Goal: Task Accomplishment & Management: Use online tool/utility

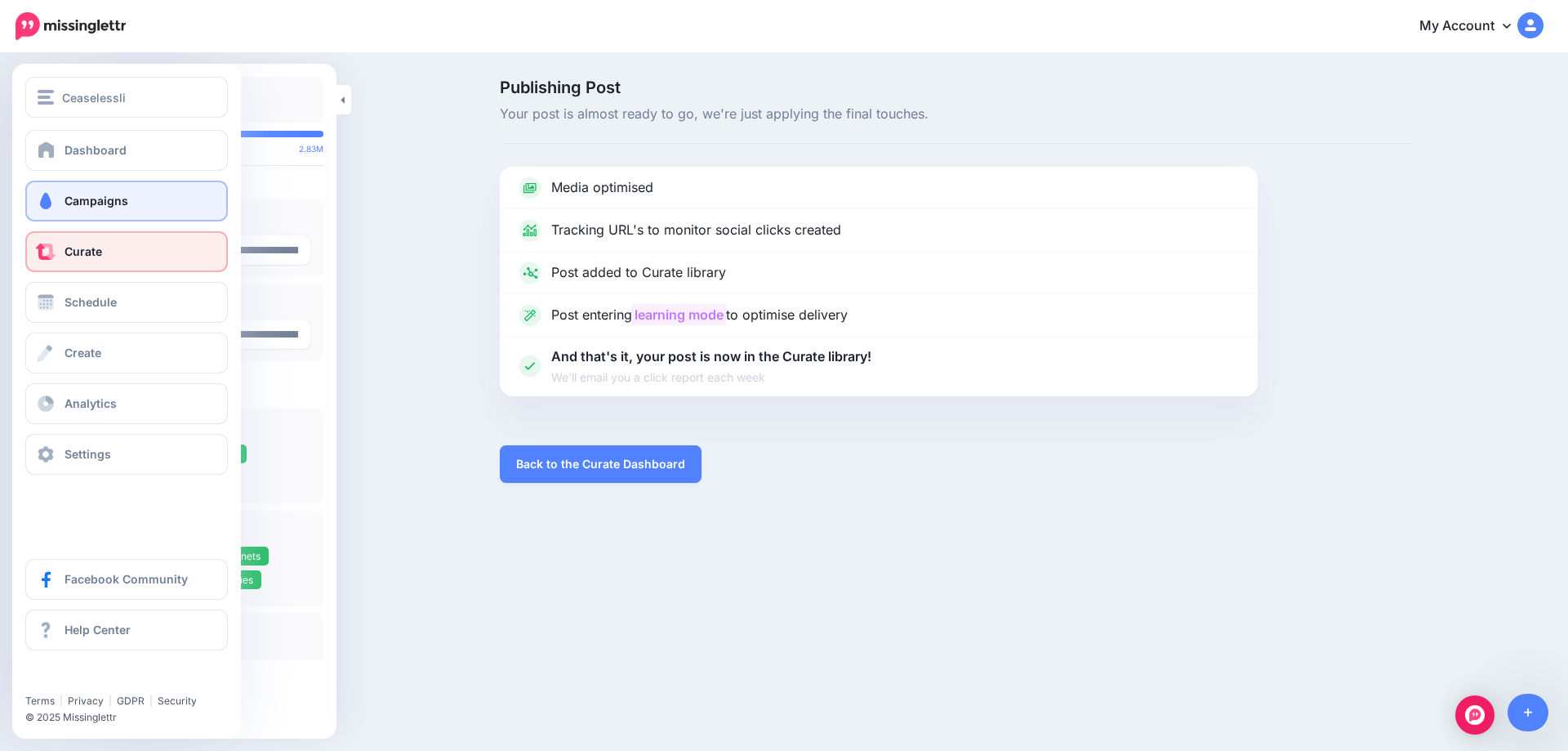
click at [77, 196] on span "Campaigns" at bounding box center [96, 201] width 64 height 14
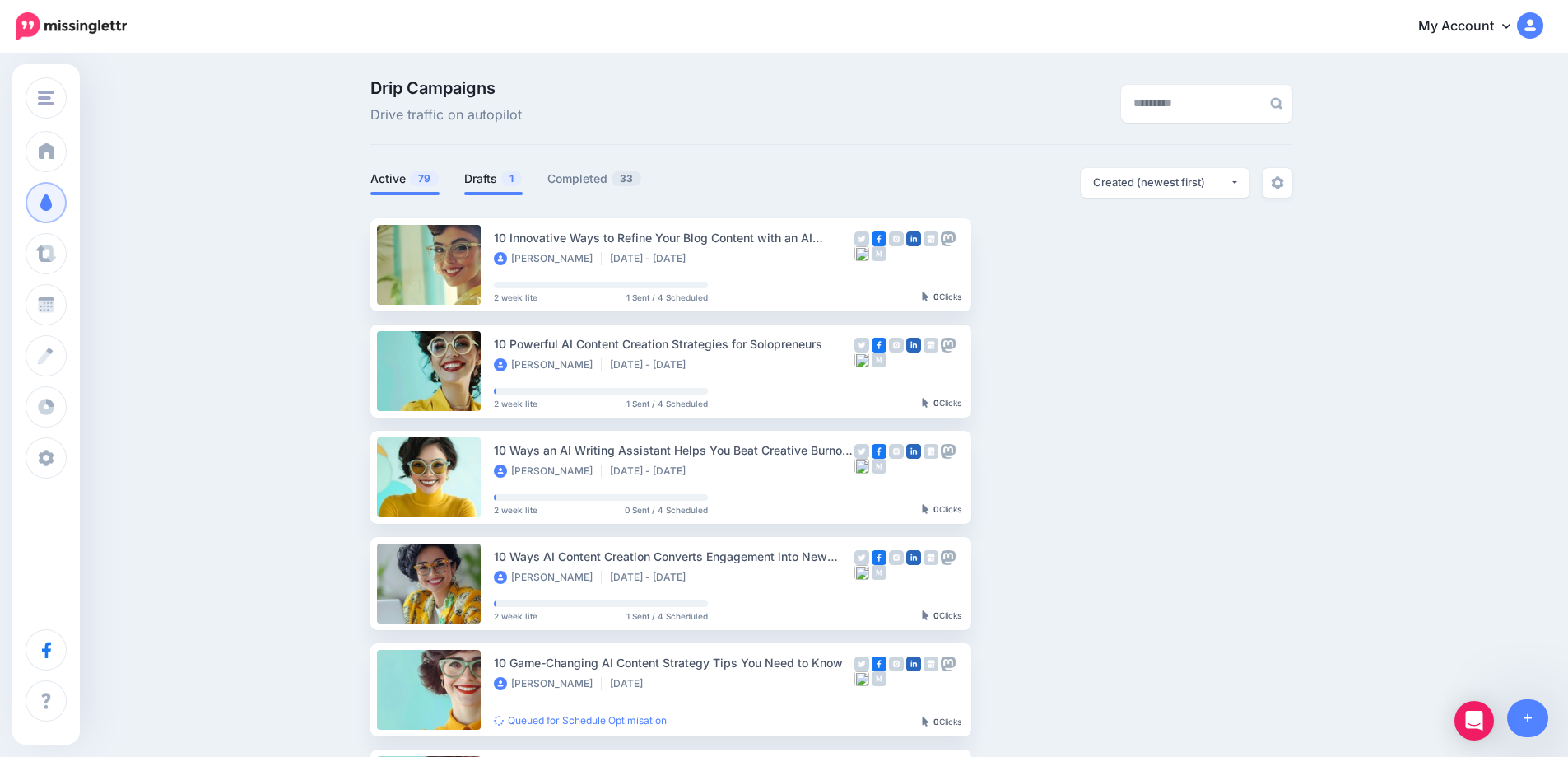
click at [491, 179] on link "Drafts 1" at bounding box center [493, 178] width 58 height 19
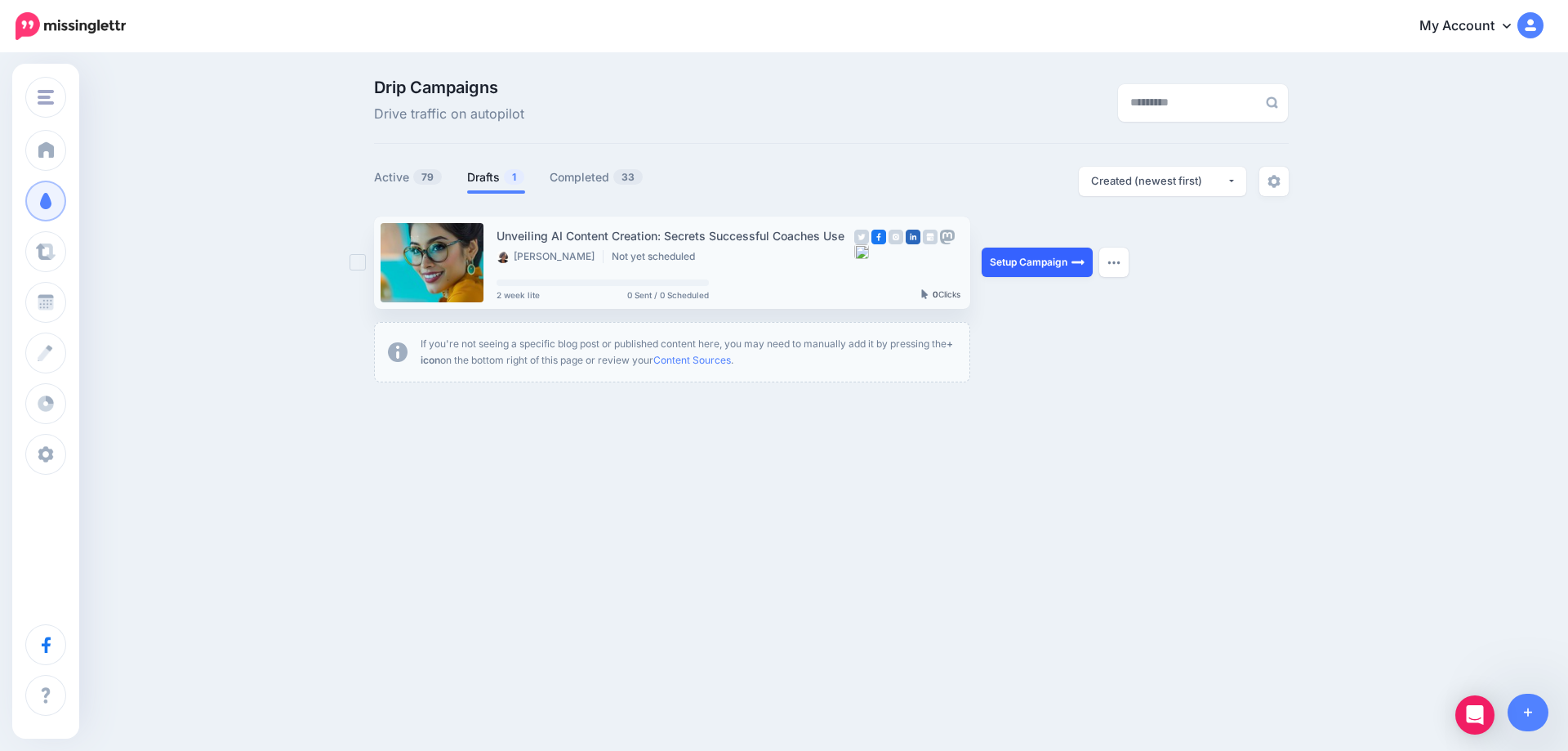
click at [1045, 260] on link "Setup Campaign" at bounding box center [1037, 262] width 111 height 29
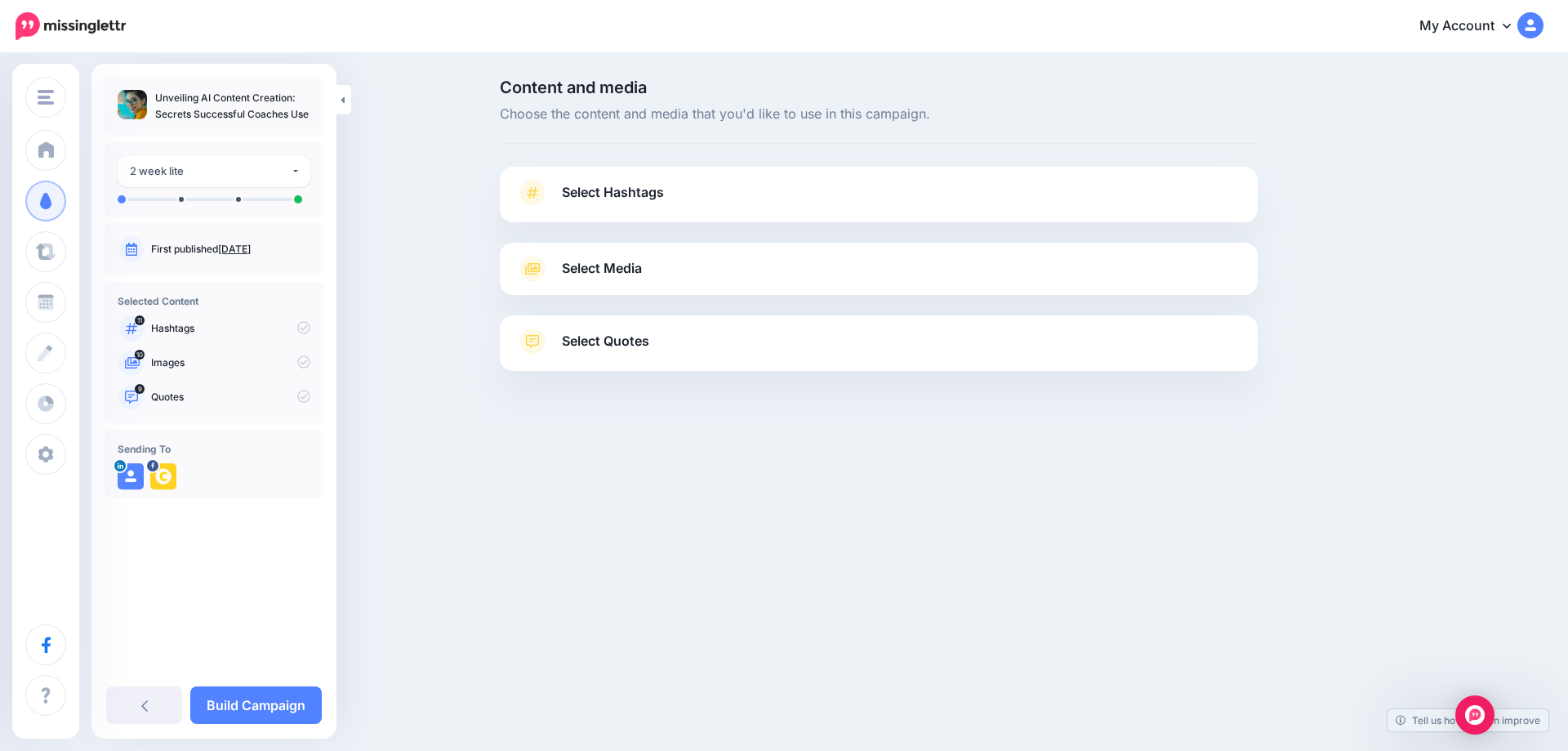
click at [245, 244] on link "Aug. 21, 2025" at bounding box center [234, 248] width 33 height 13
click at [610, 188] on span "Select Hashtags" at bounding box center [613, 192] width 102 height 22
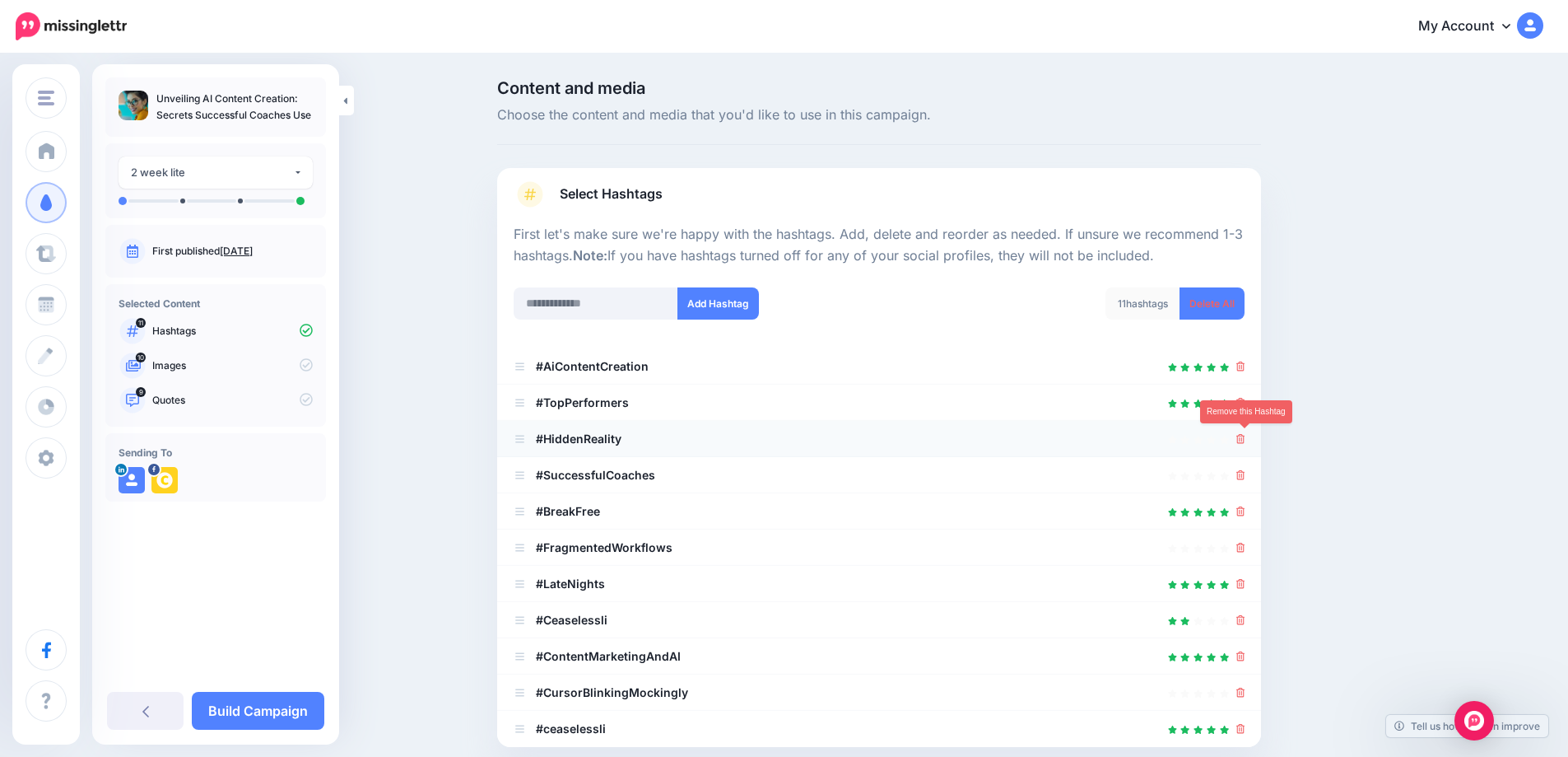
click at [1245, 434] on icon at bounding box center [1240, 439] width 9 height 10
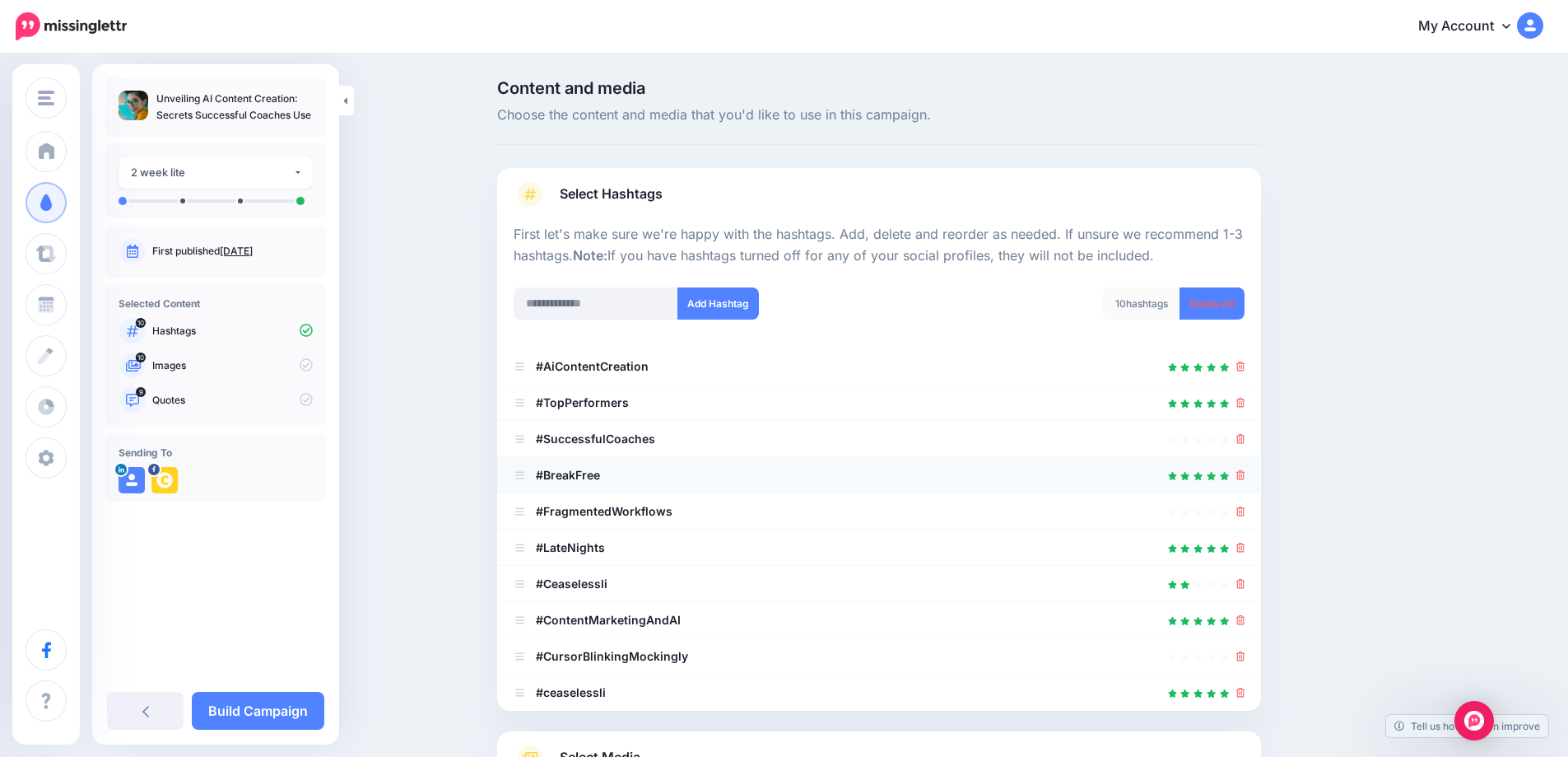
click at [1251, 478] on li "#BreakFree" at bounding box center [879, 474] width 764 height 36
click at [1245, 543] on icon at bounding box center [1240, 548] width 9 height 10
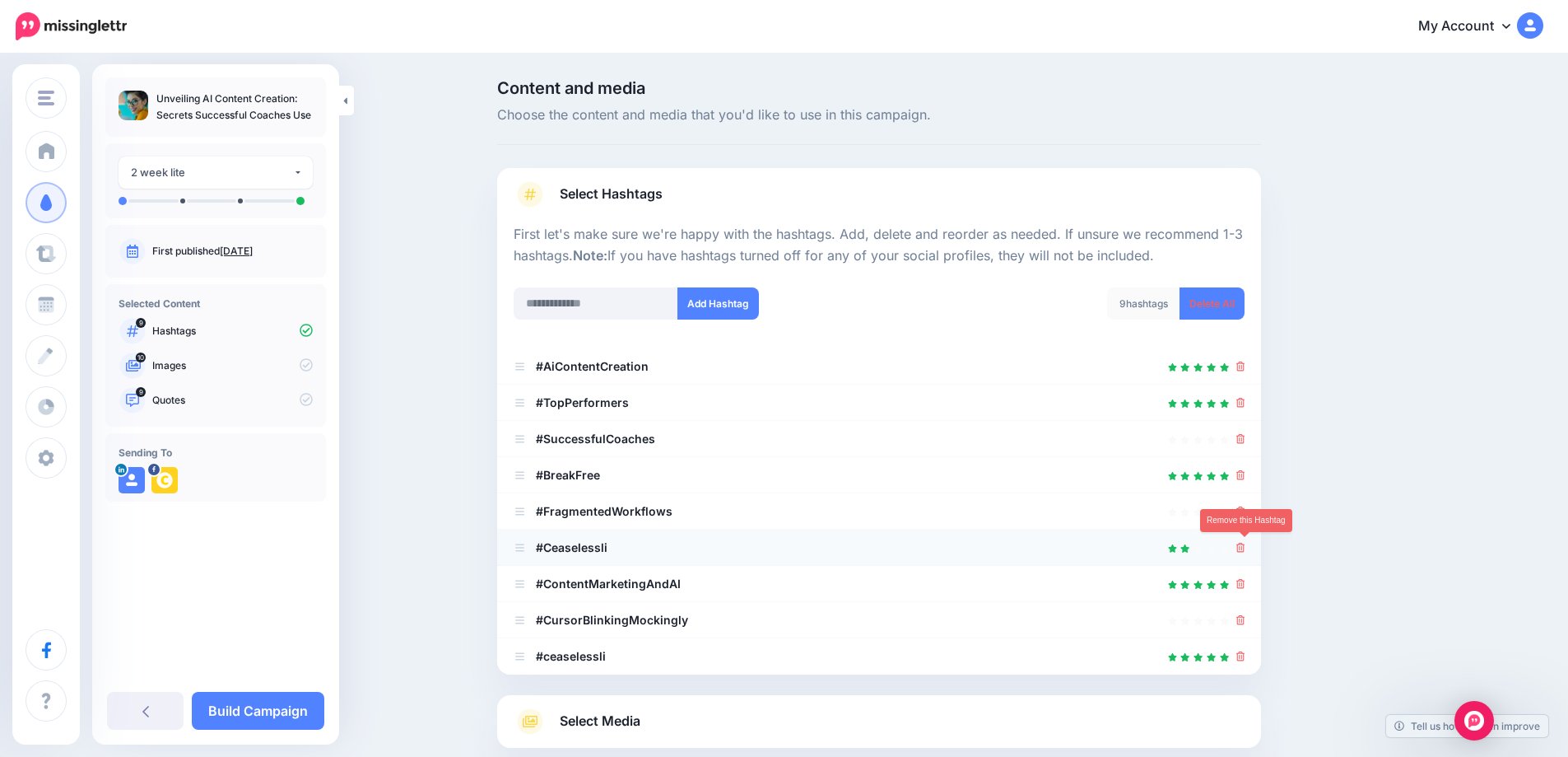
click at [1245, 545] on icon at bounding box center [1240, 548] width 9 height 10
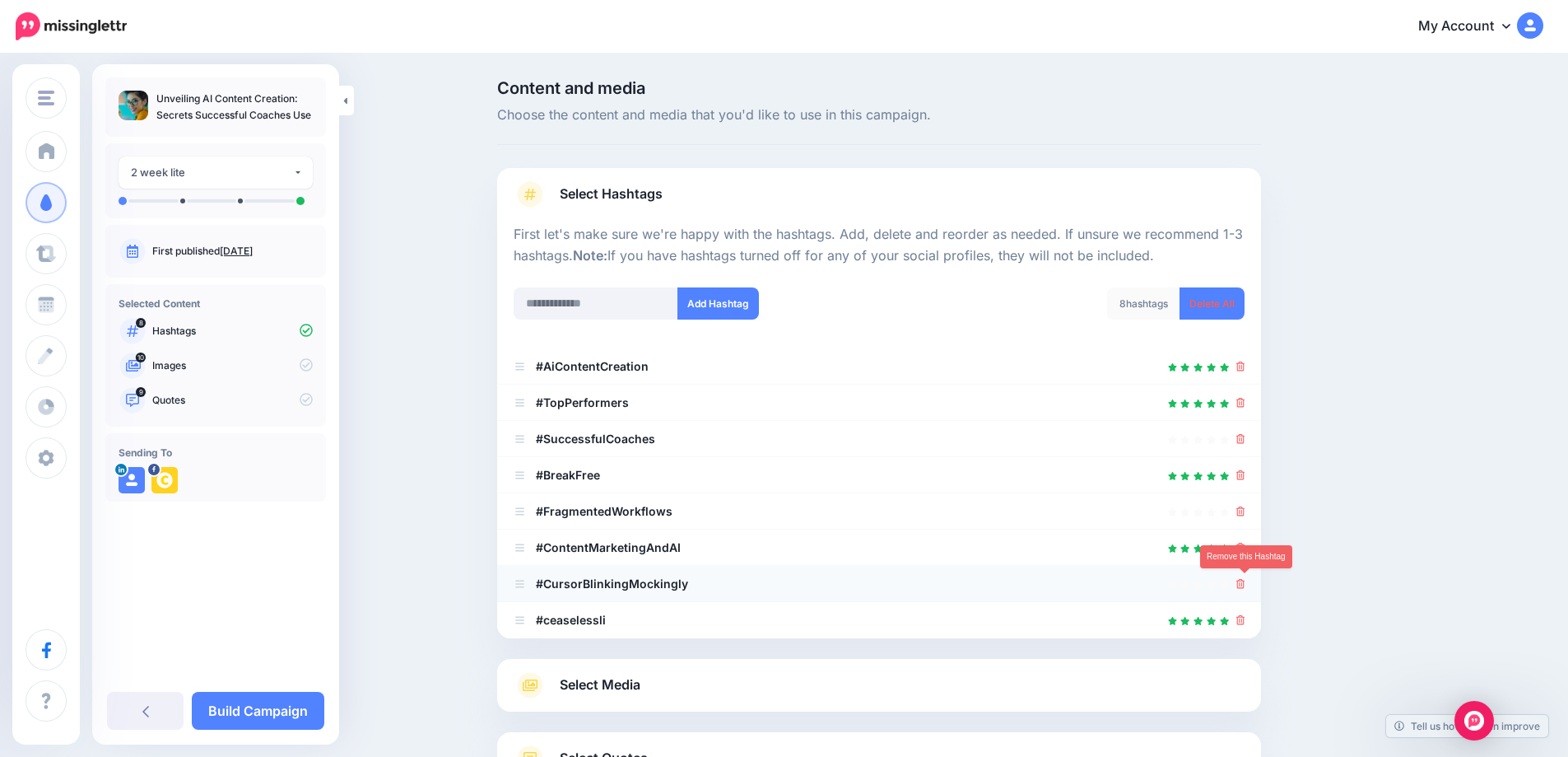
click at [1245, 580] on icon at bounding box center [1240, 584] width 9 height 10
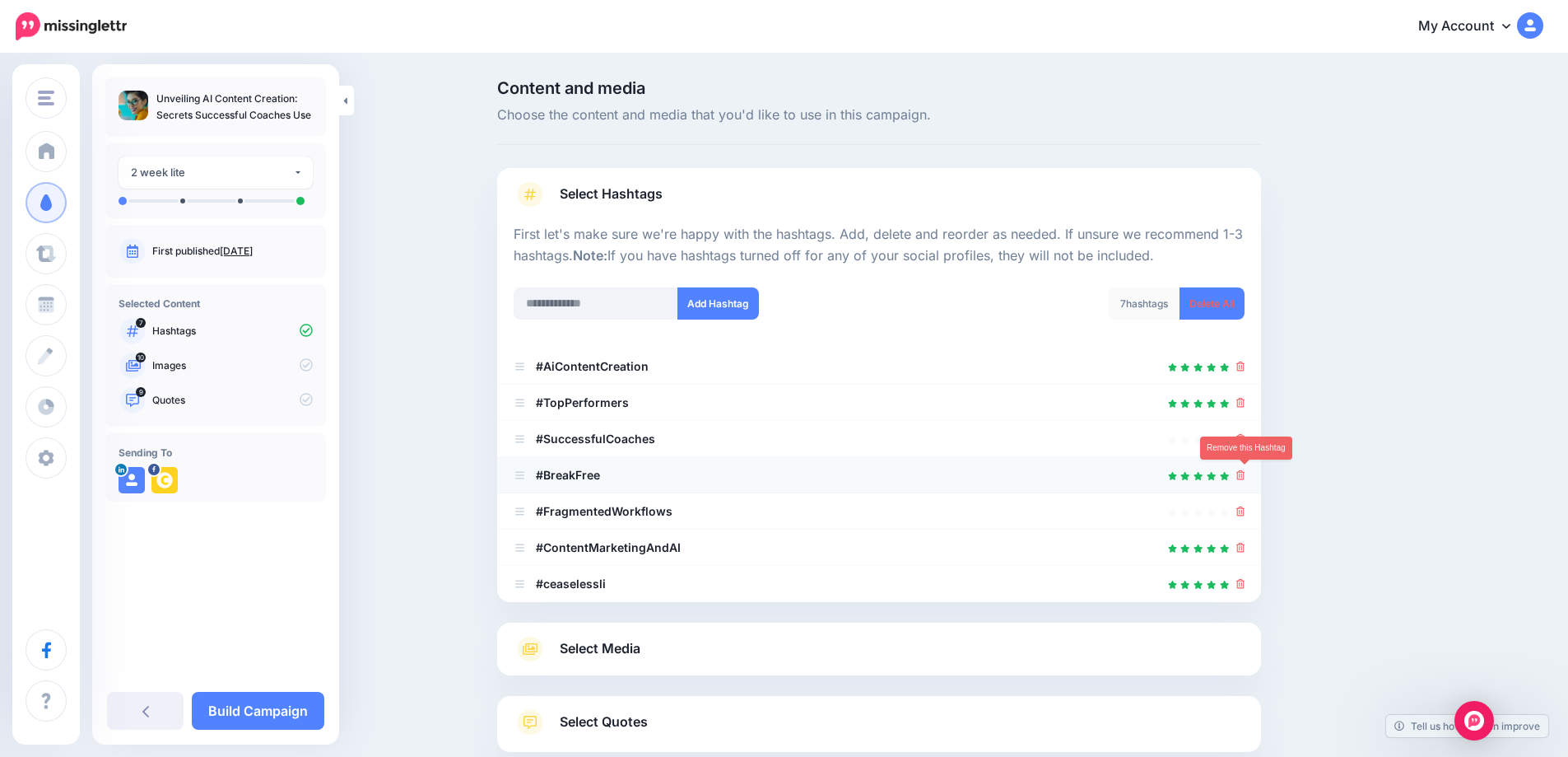
click at [1244, 478] on icon at bounding box center [1240, 475] width 9 height 10
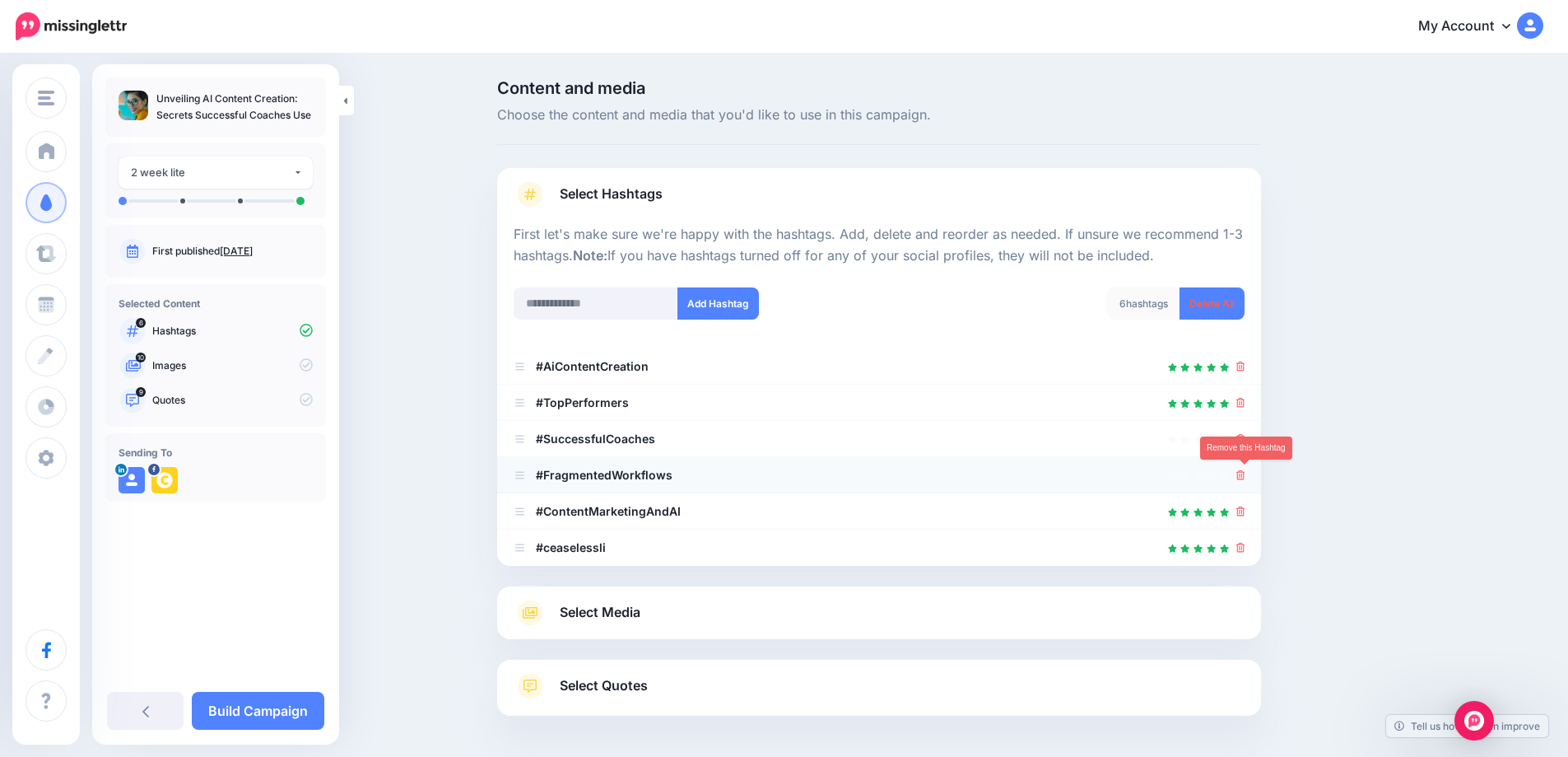
click at [1242, 475] on icon at bounding box center [1240, 475] width 9 height 10
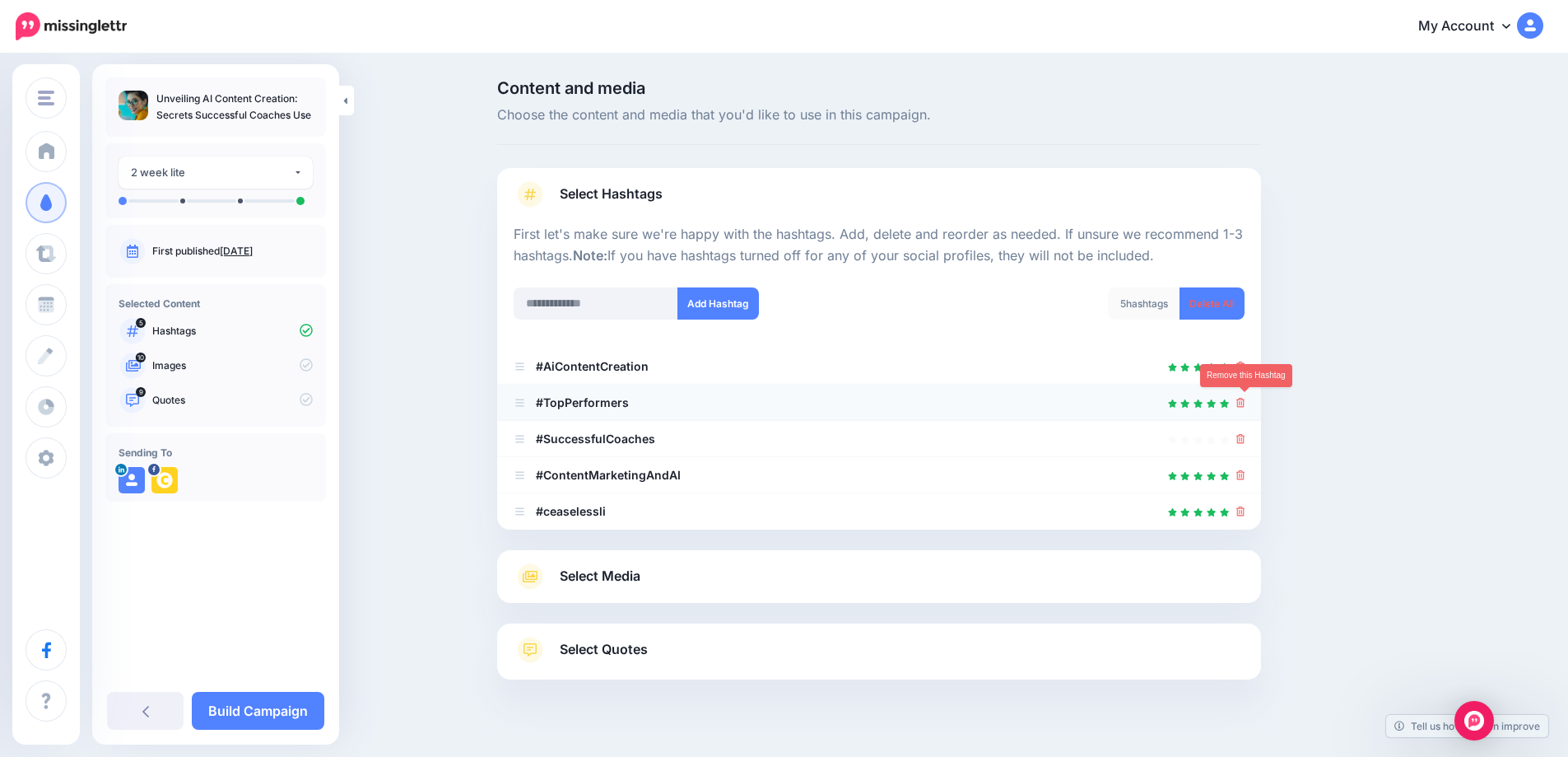
click at [1245, 401] on icon at bounding box center [1240, 403] width 9 height 10
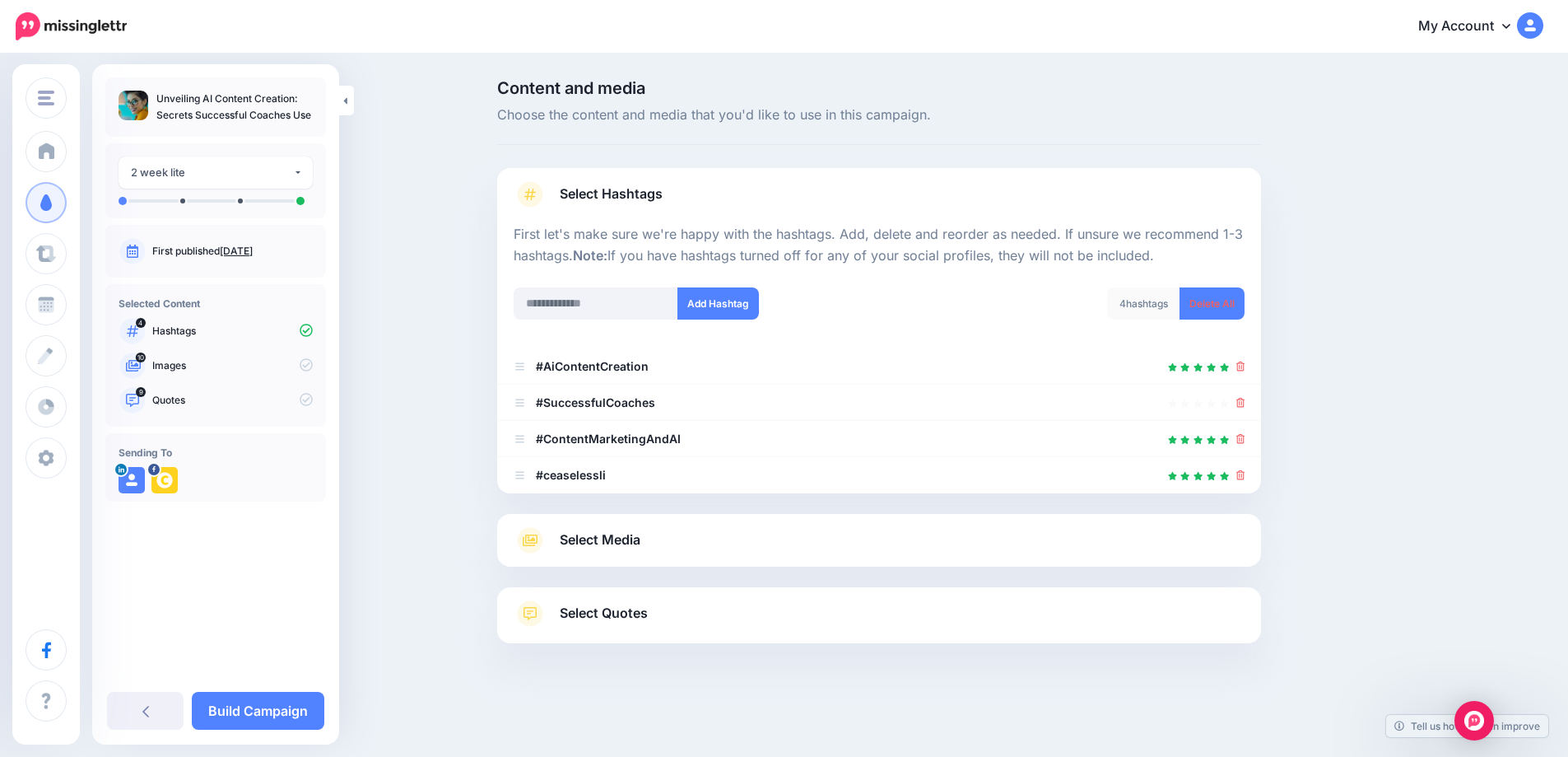
click at [628, 537] on span "Select Media" at bounding box center [599, 540] width 80 height 22
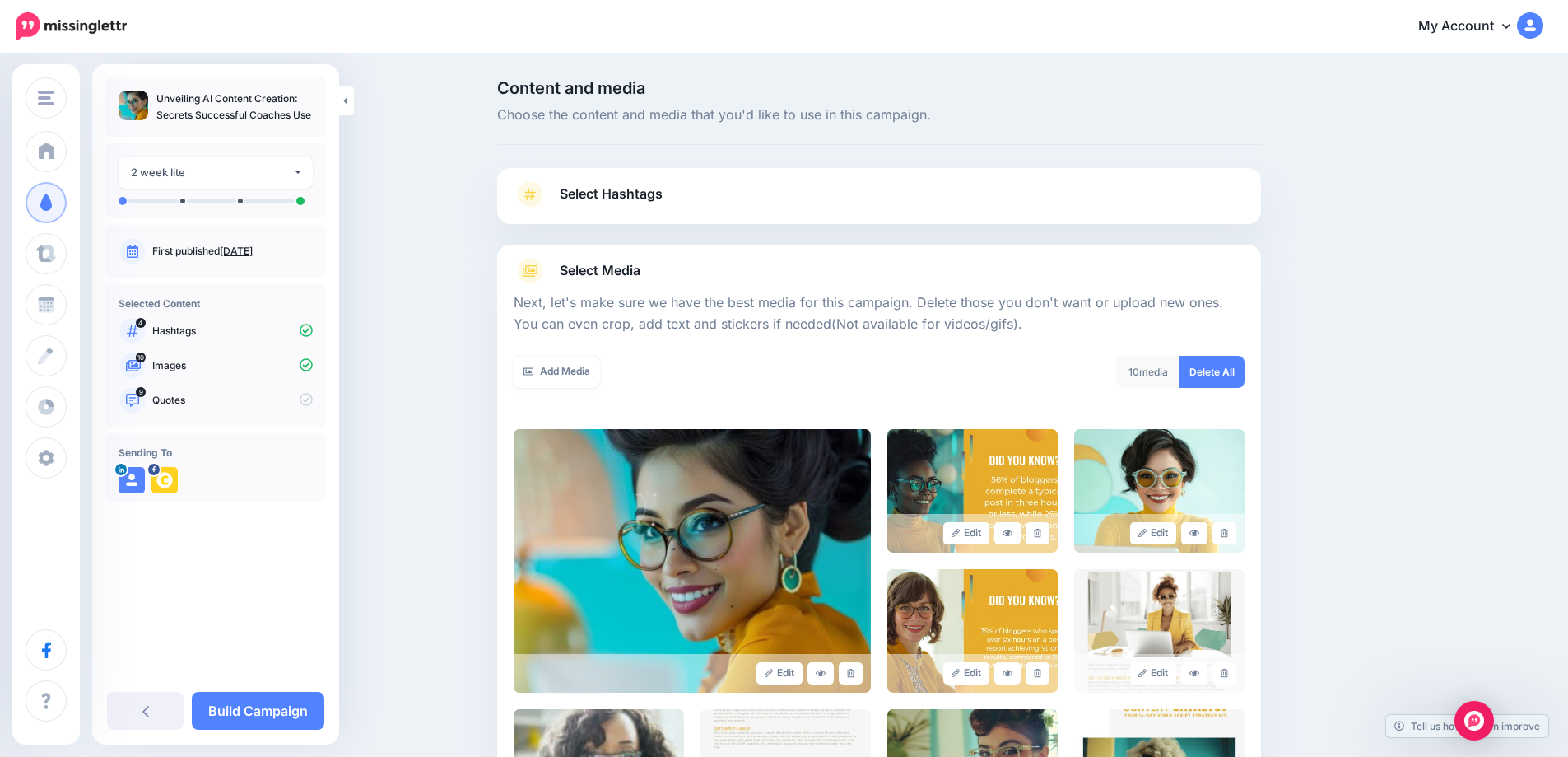
scroll to position [82, 0]
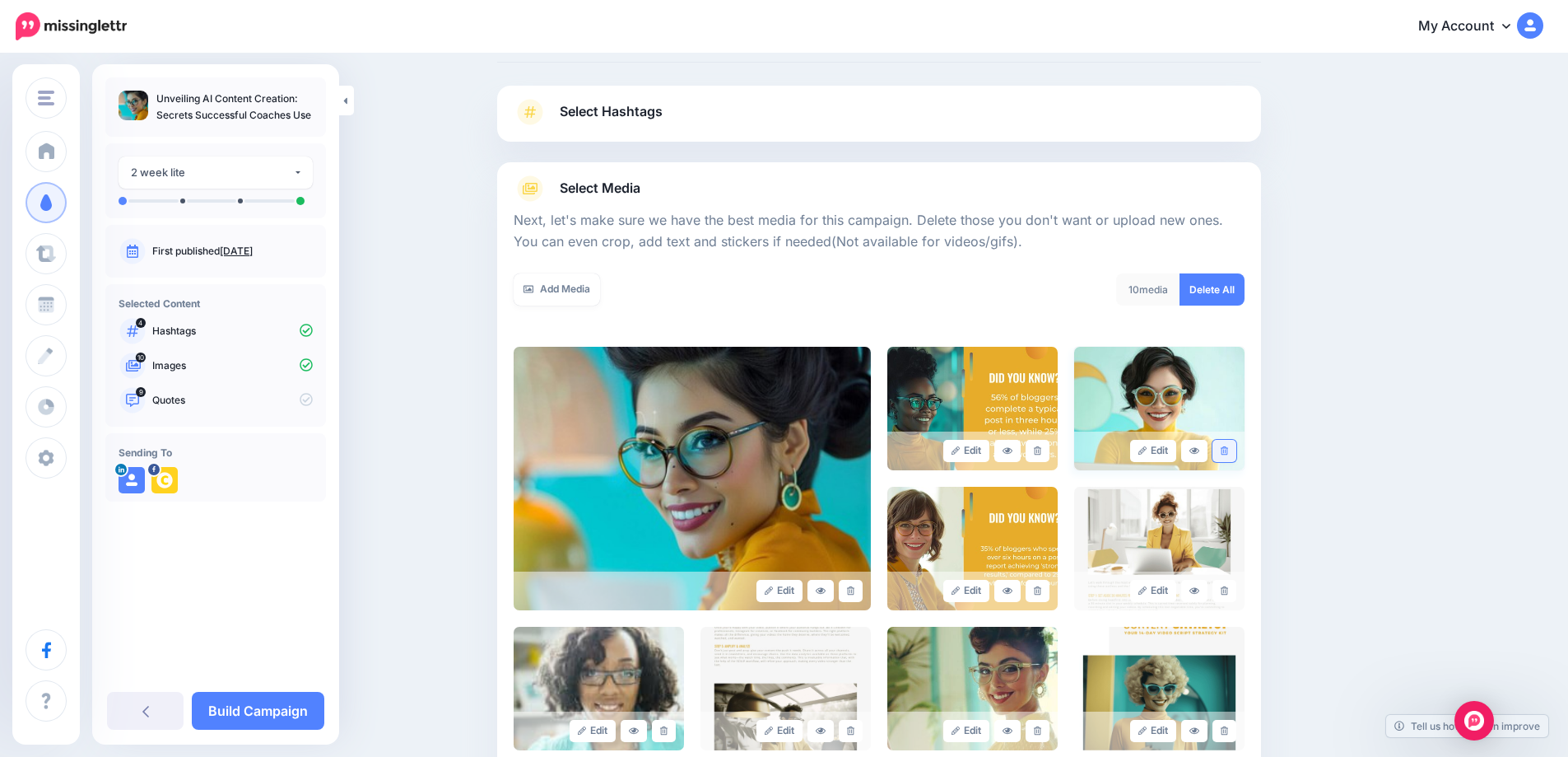
click at [1228, 449] on icon at bounding box center [1224, 451] width 8 height 9
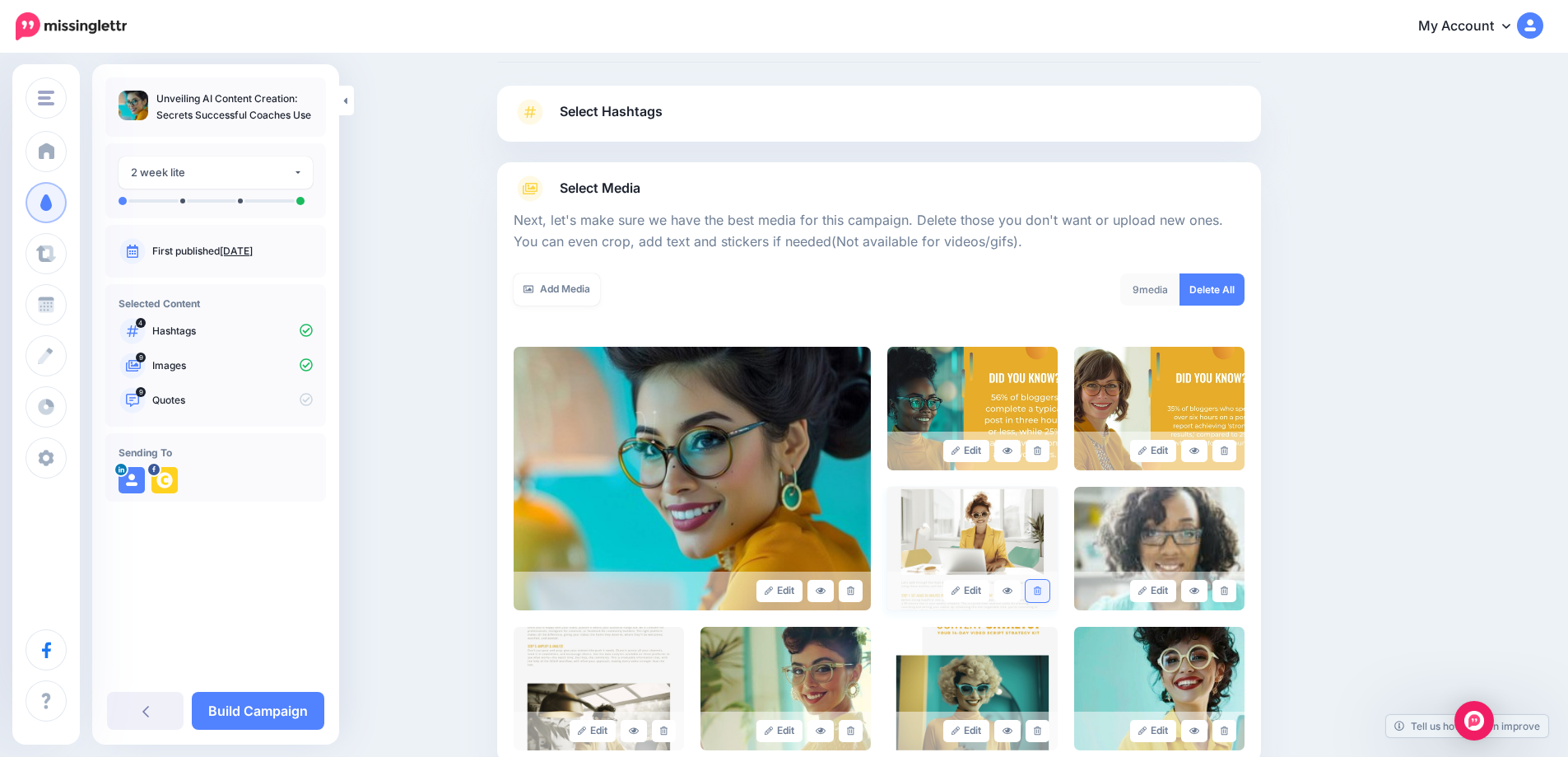
click at [1036, 593] on link at bounding box center [1037, 590] width 24 height 22
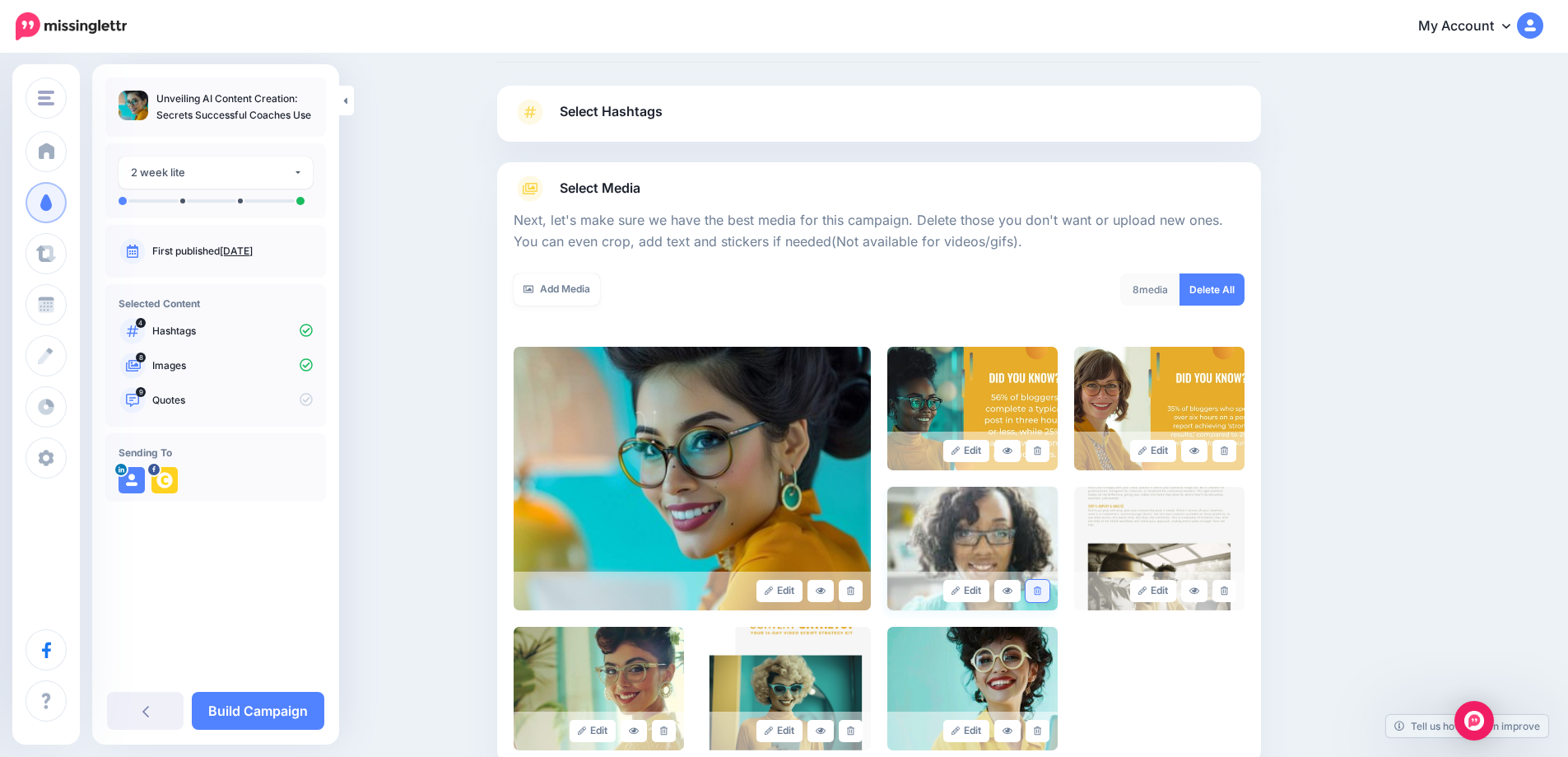
click at [1048, 592] on link at bounding box center [1037, 590] width 24 height 22
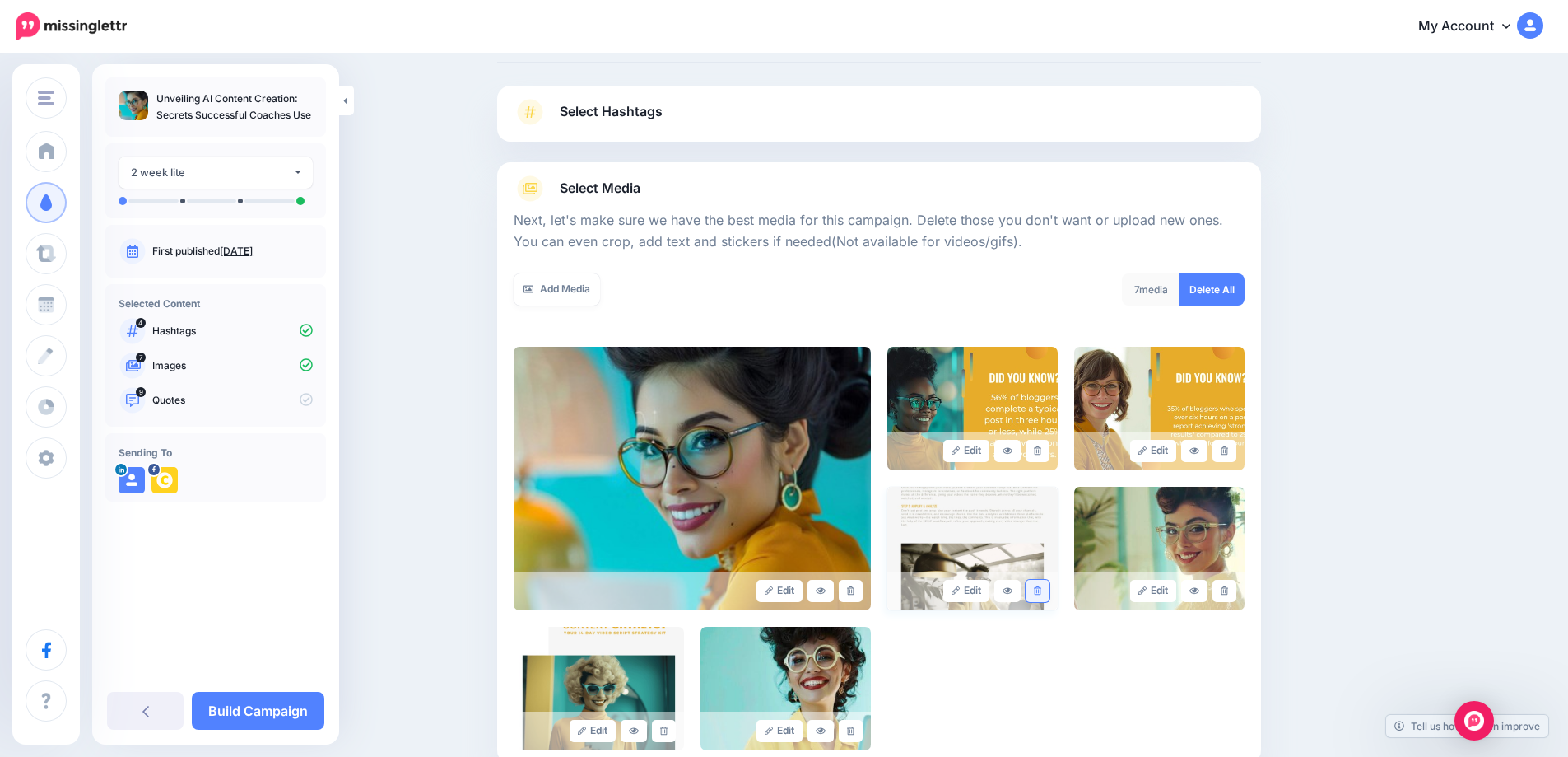
click at [1041, 587] on icon at bounding box center [1037, 590] width 8 height 9
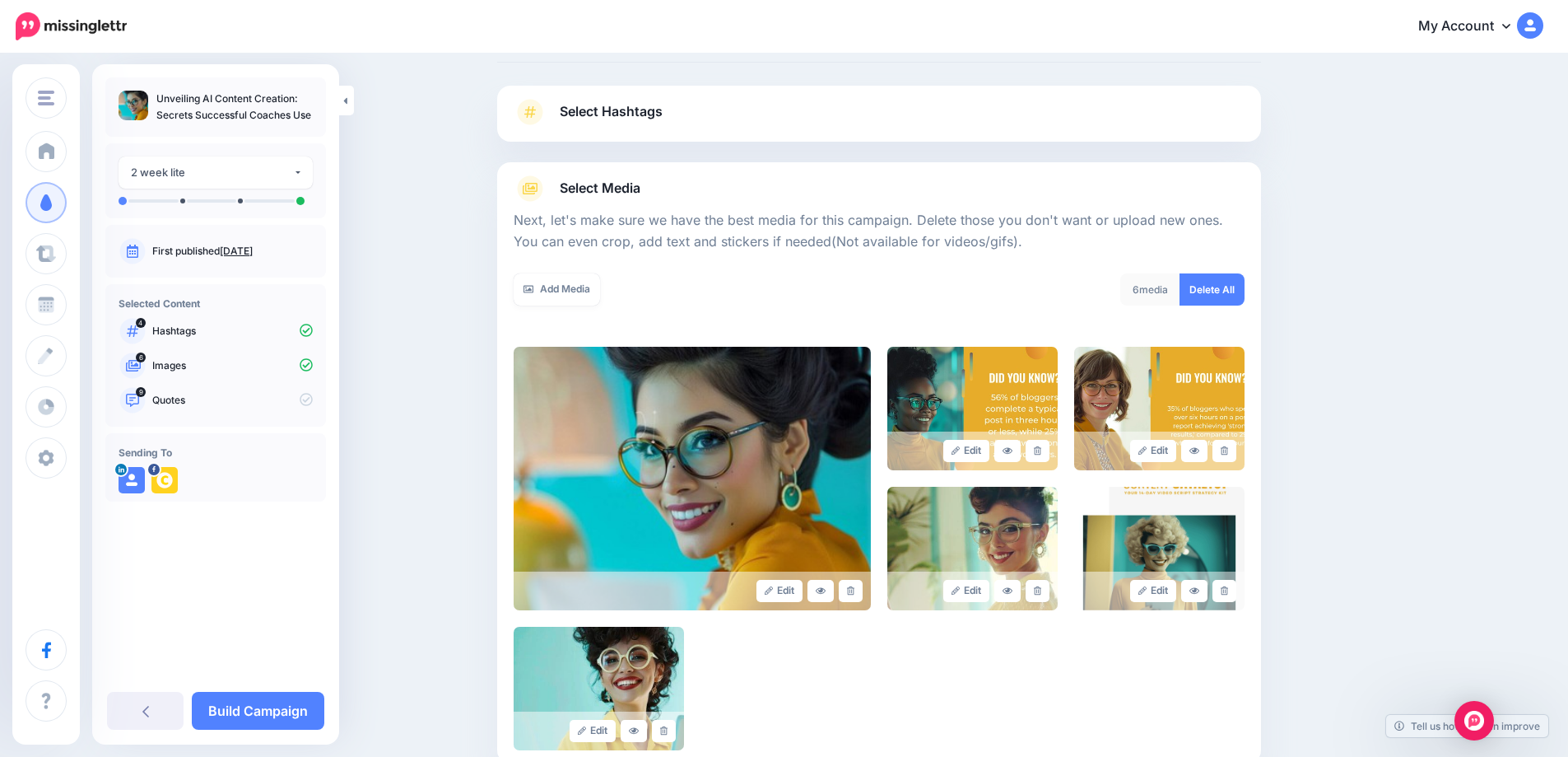
click at [1041, 587] on icon at bounding box center [1037, 590] width 8 height 9
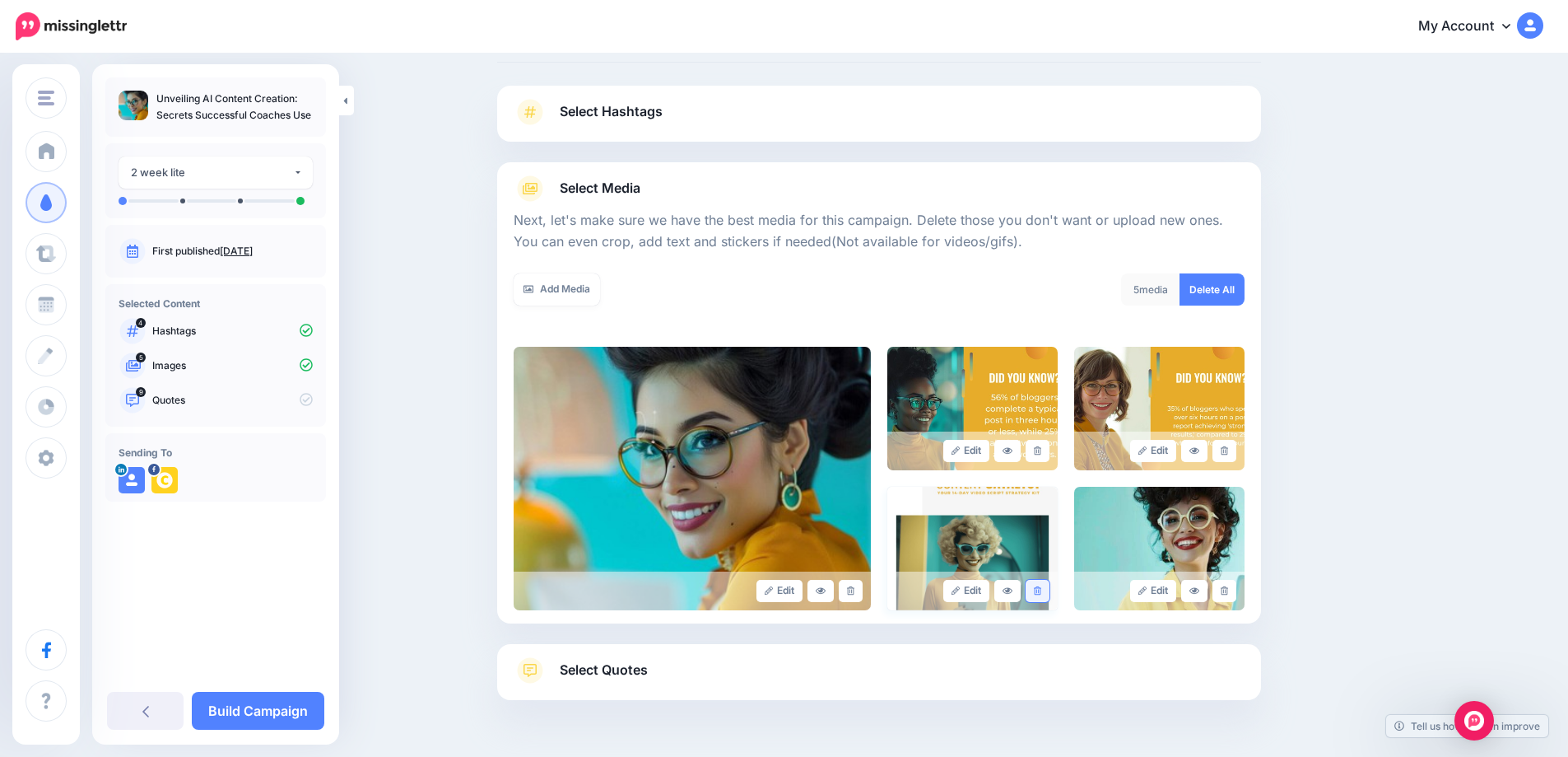
click at [1041, 594] on icon at bounding box center [1037, 590] width 8 height 9
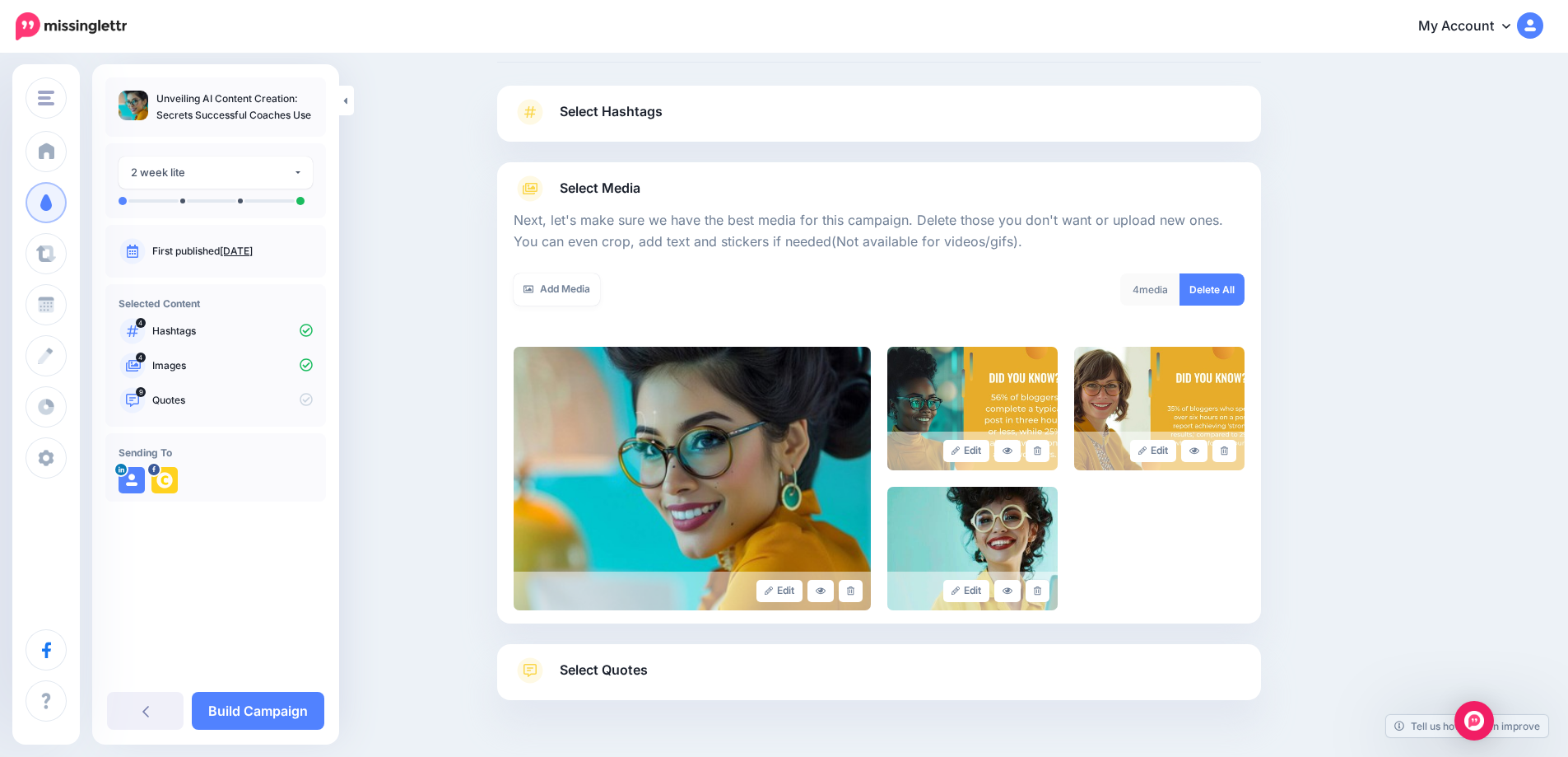
click at [1041, 594] on icon at bounding box center [1037, 590] width 8 height 9
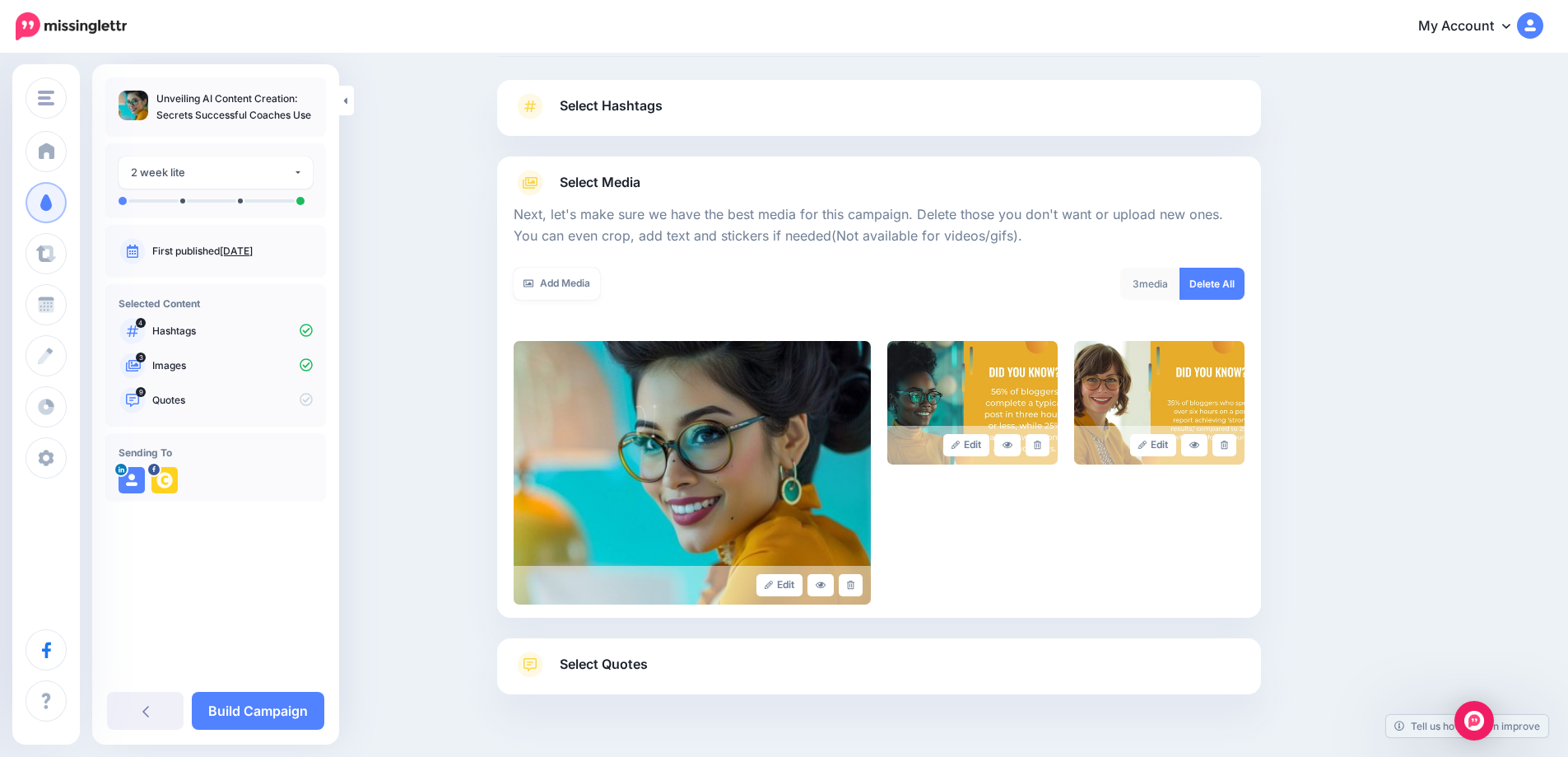
scroll to position [74, 0]
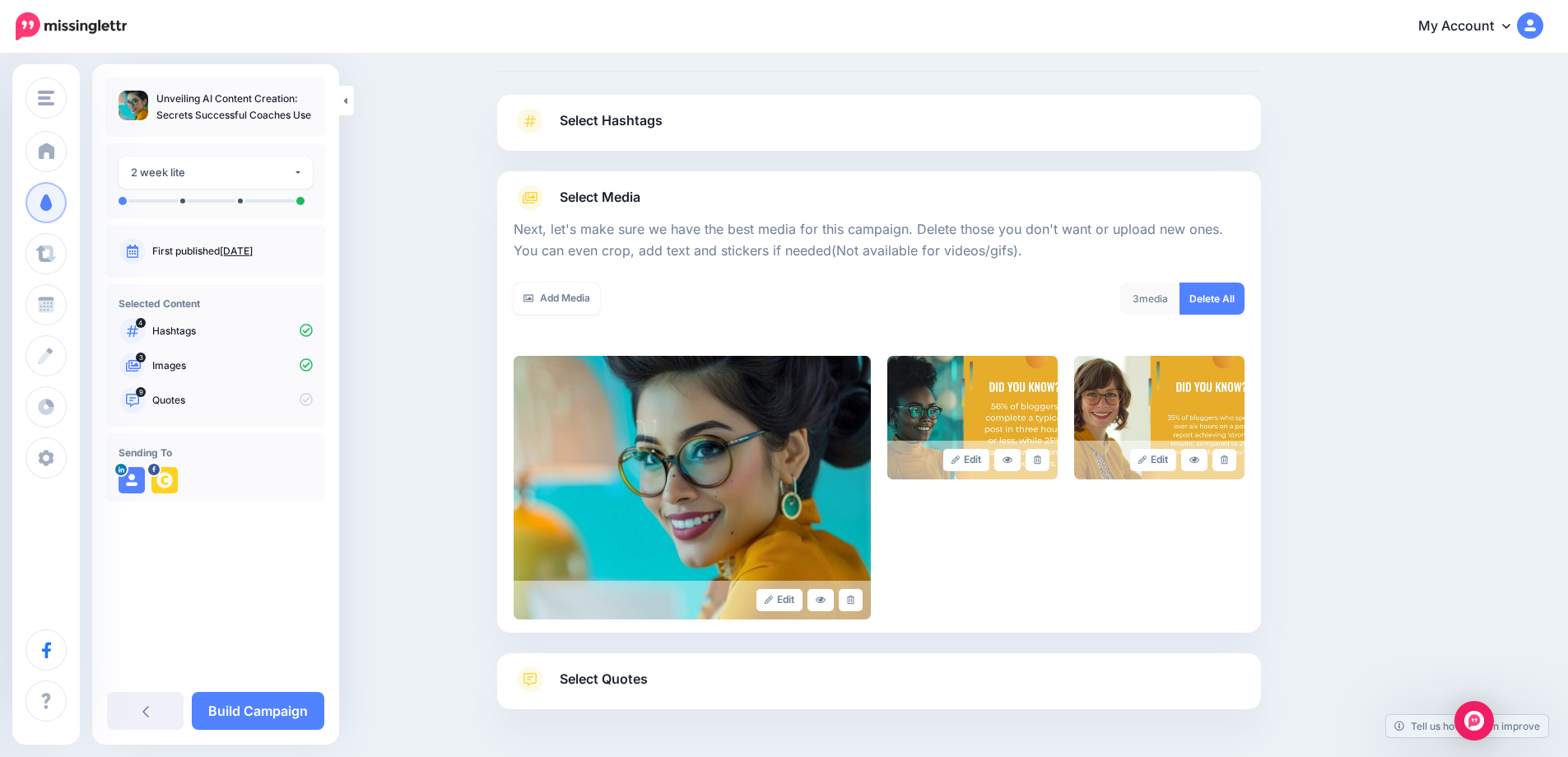
click at [598, 680] on span "Select Quotes" at bounding box center [604, 679] width 88 height 22
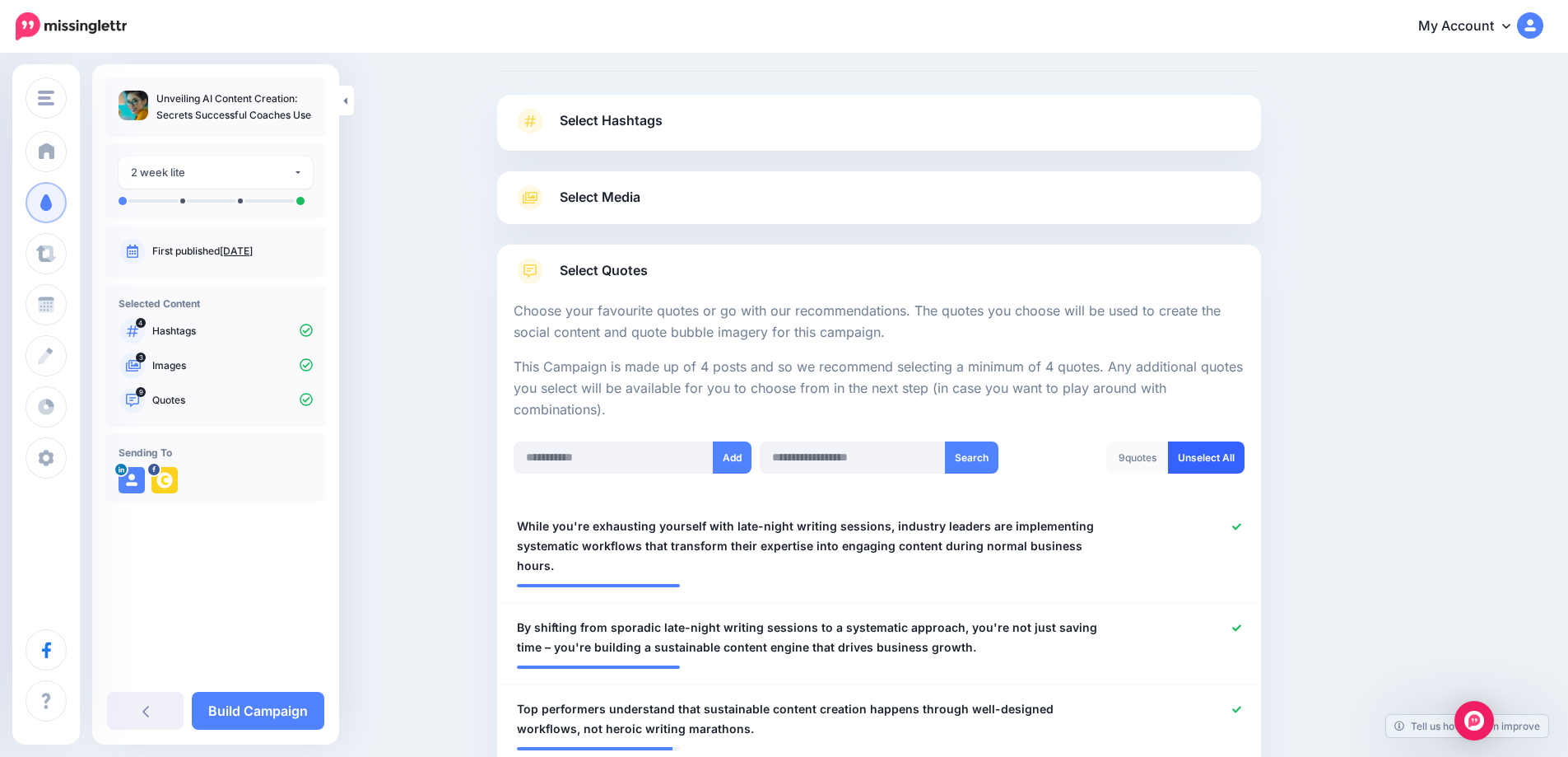
click at [1225, 450] on link "Unselect All" at bounding box center [1206, 458] width 77 height 32
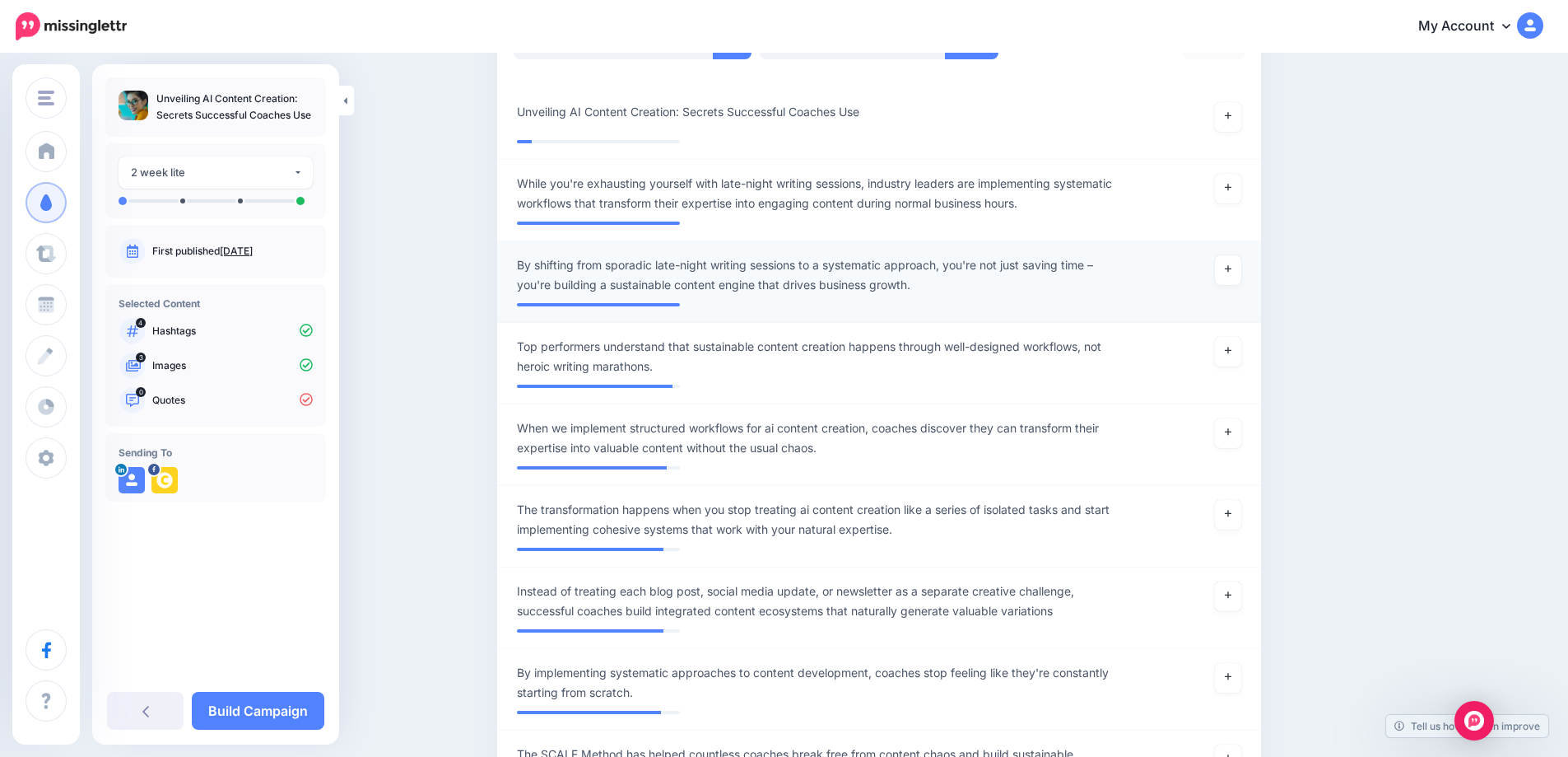
scroll to position [458, 0]
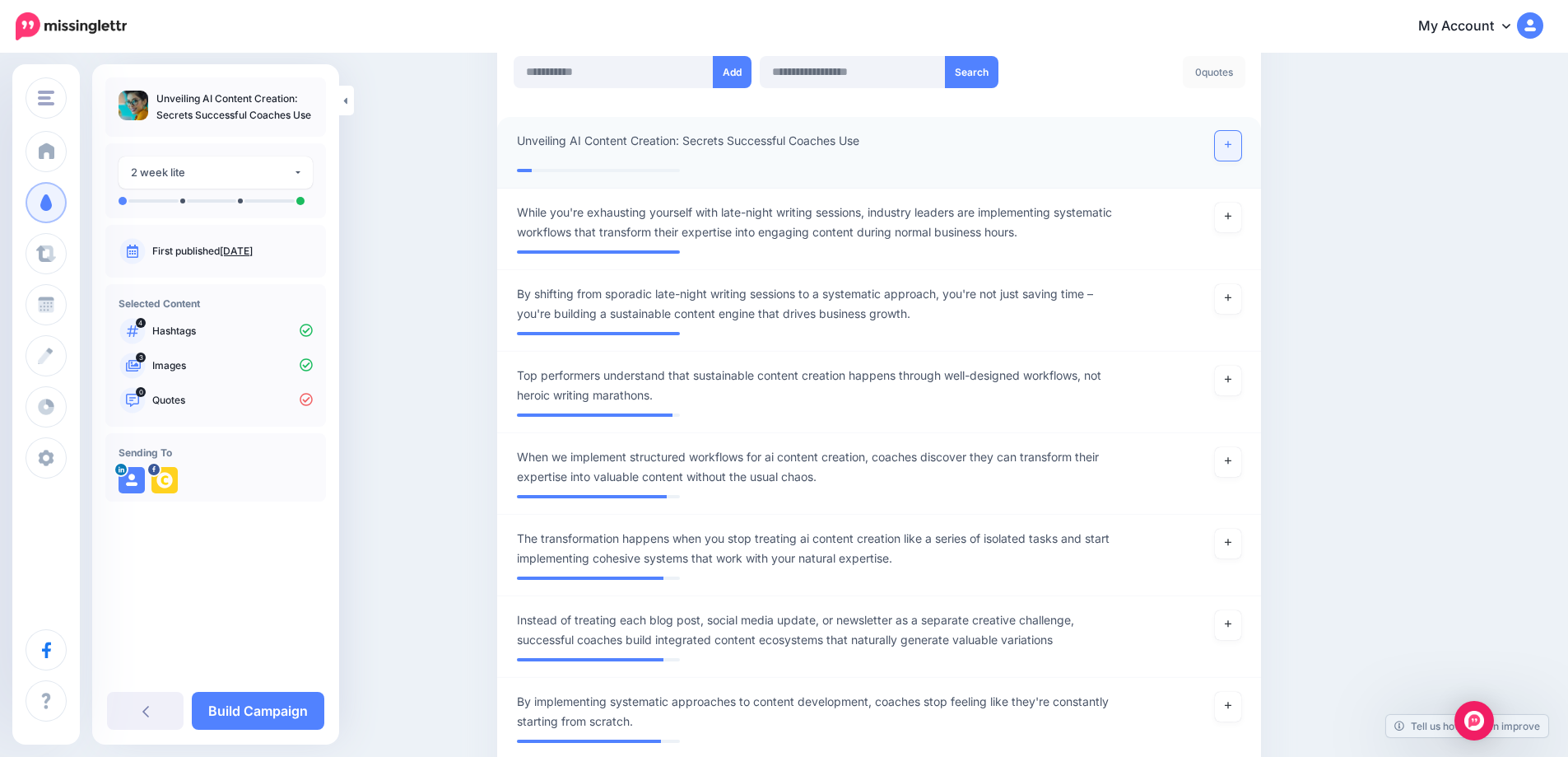
click at [1239, 143] on link at bounding box center [1227, 145] width 26 height 30
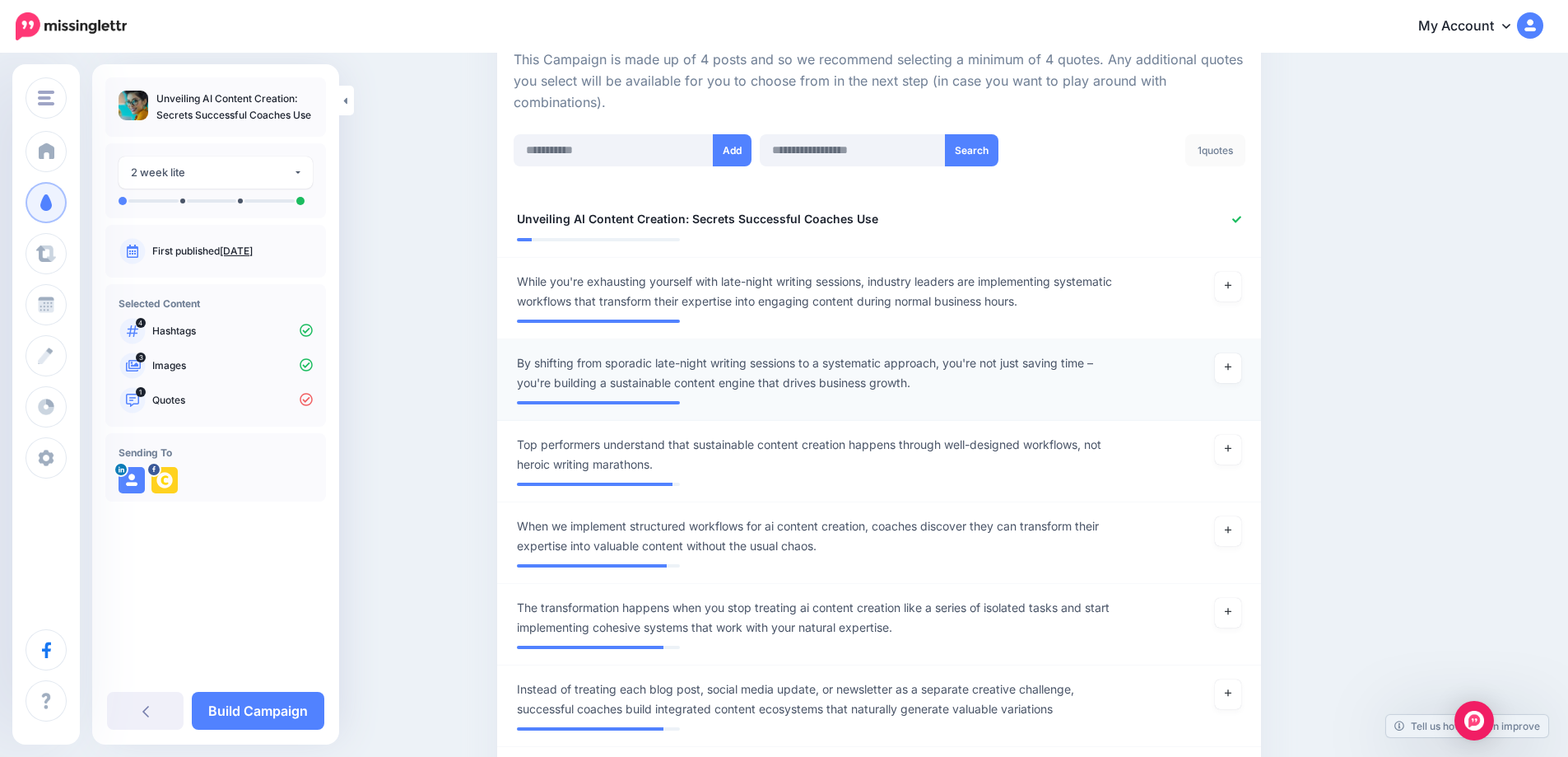
scroll to position [494, 0]
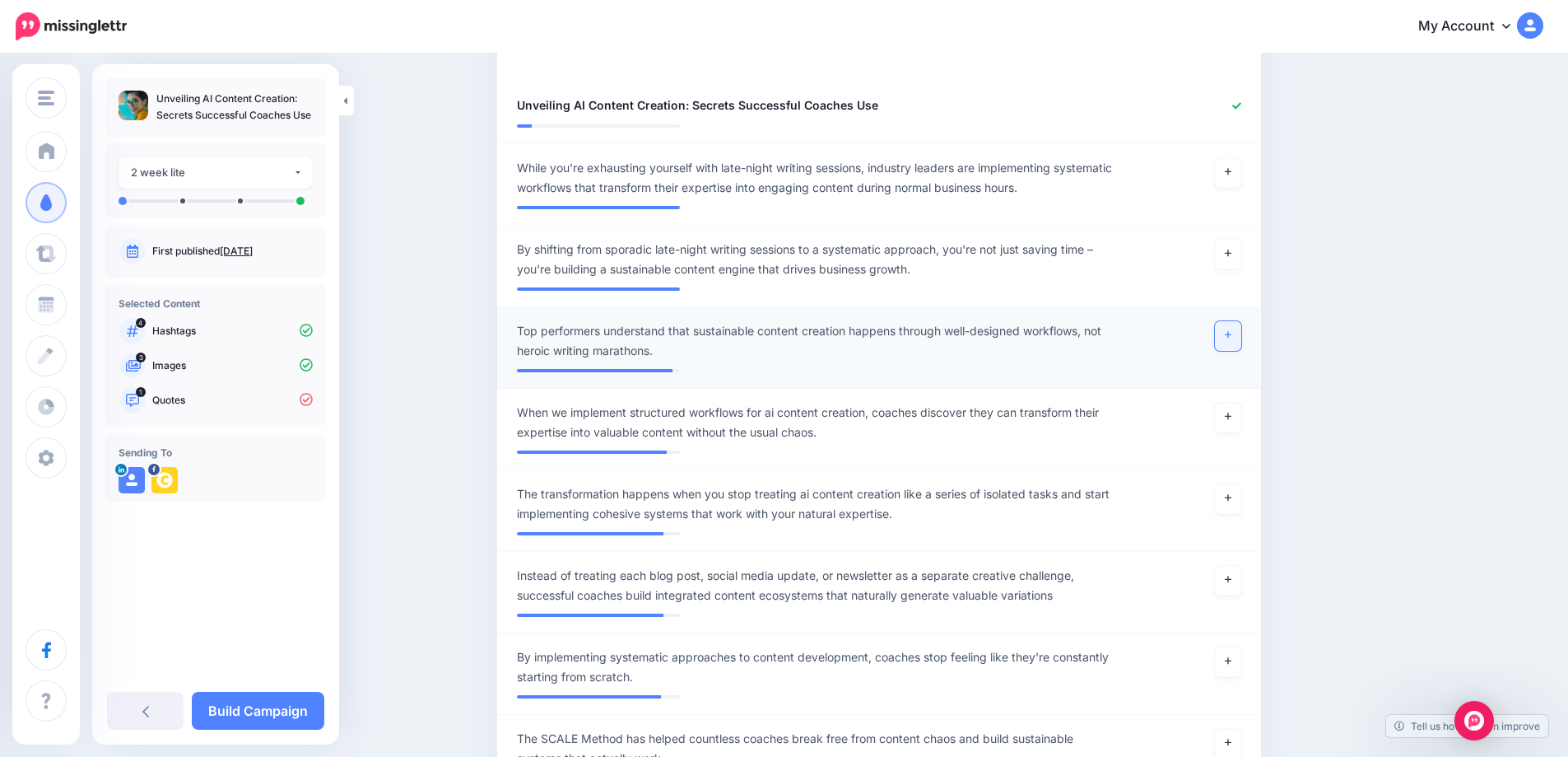
click at [1239, 328] on link at bounding box center [1227, 336] width 26 height 30
click at [1224, 419] on link at bounding box center [1227, 417] width 26 height 30
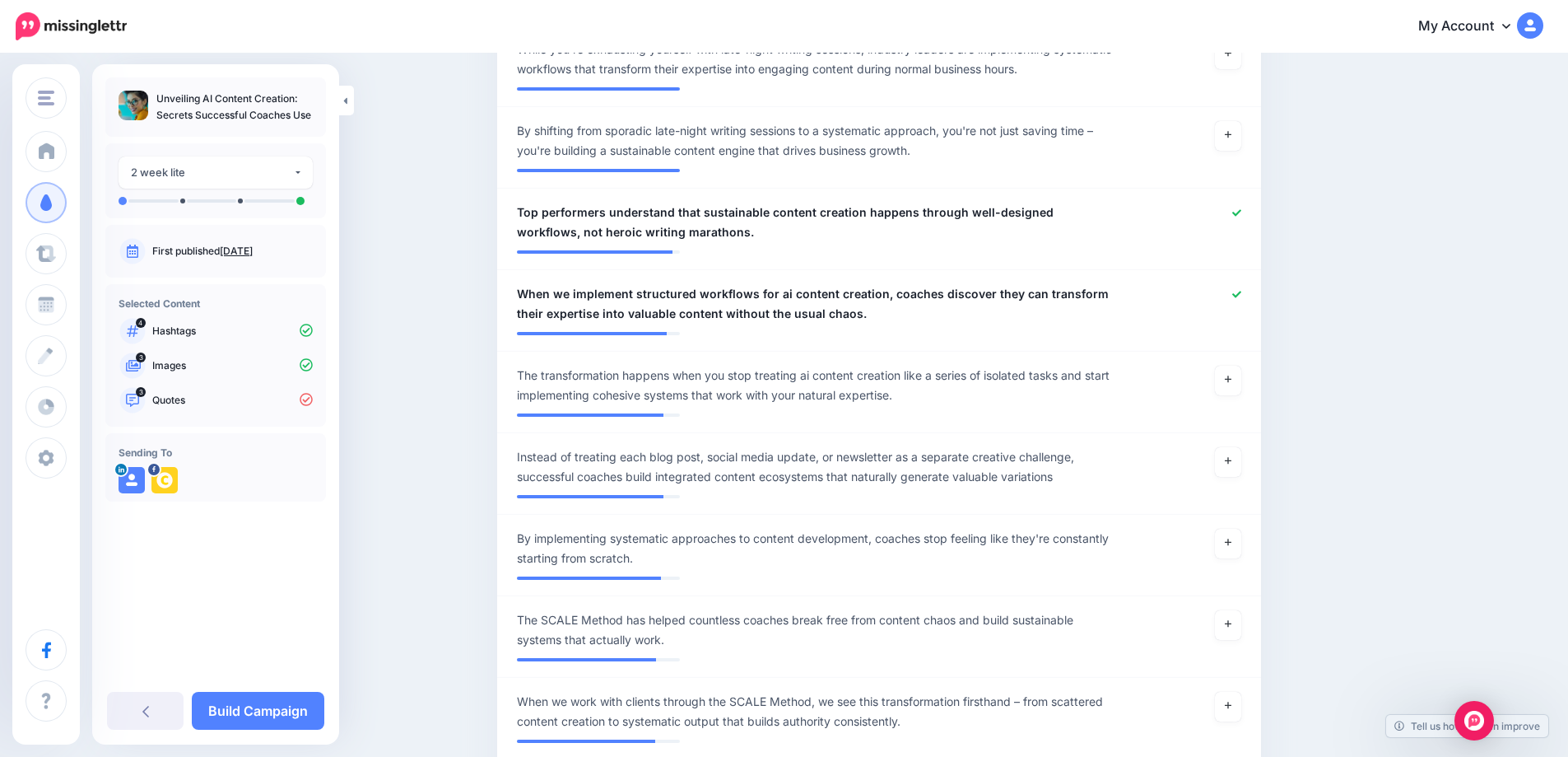
scroll to position [627, 0]
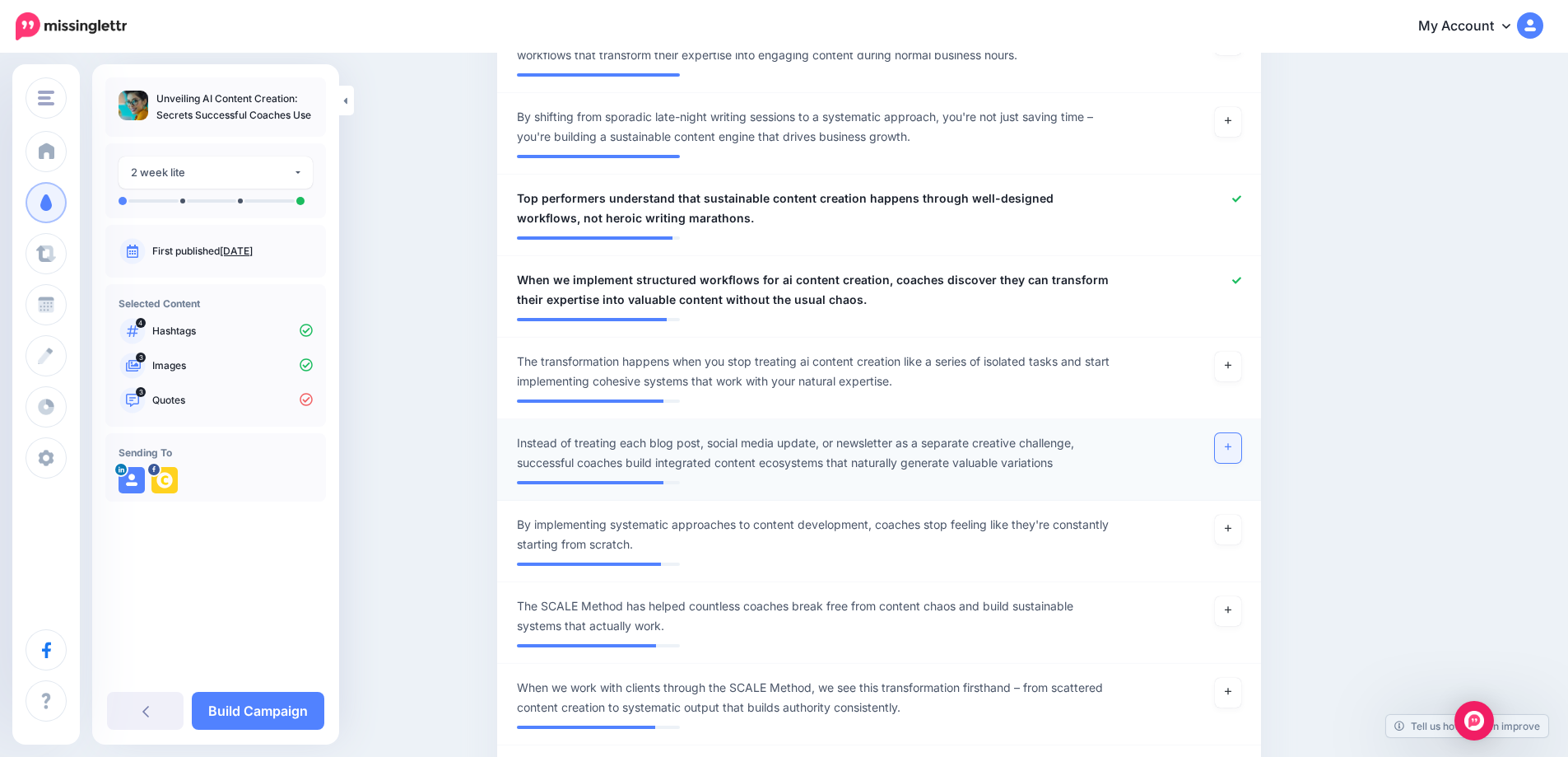
click at [1241, 446] on link at bounding box center [1227, 447] width 26 height 30
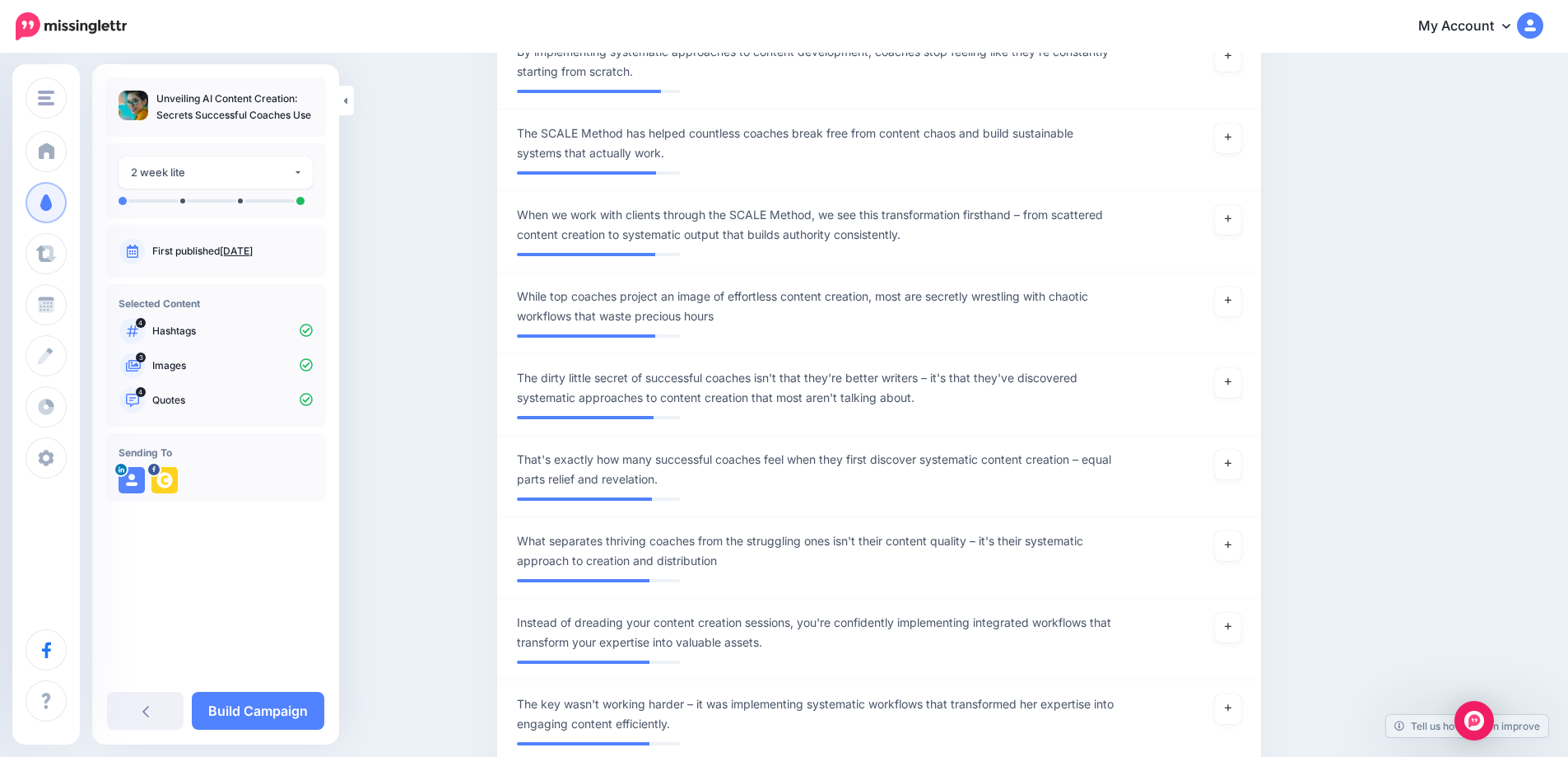
scroll to position [1112, 0]
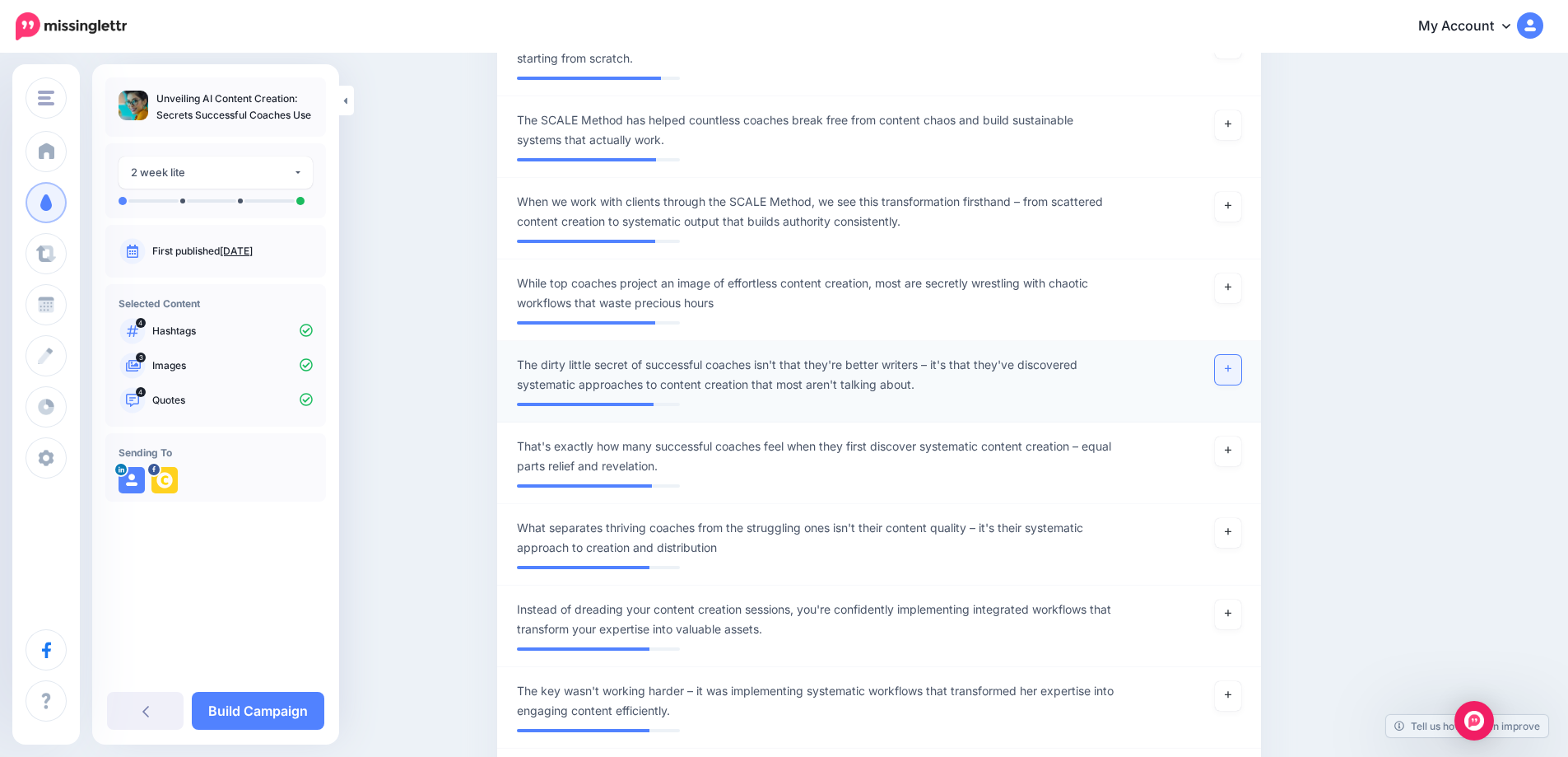
click at [1238, 374] on link at bounding box center [1227, 370] width 26 height 30
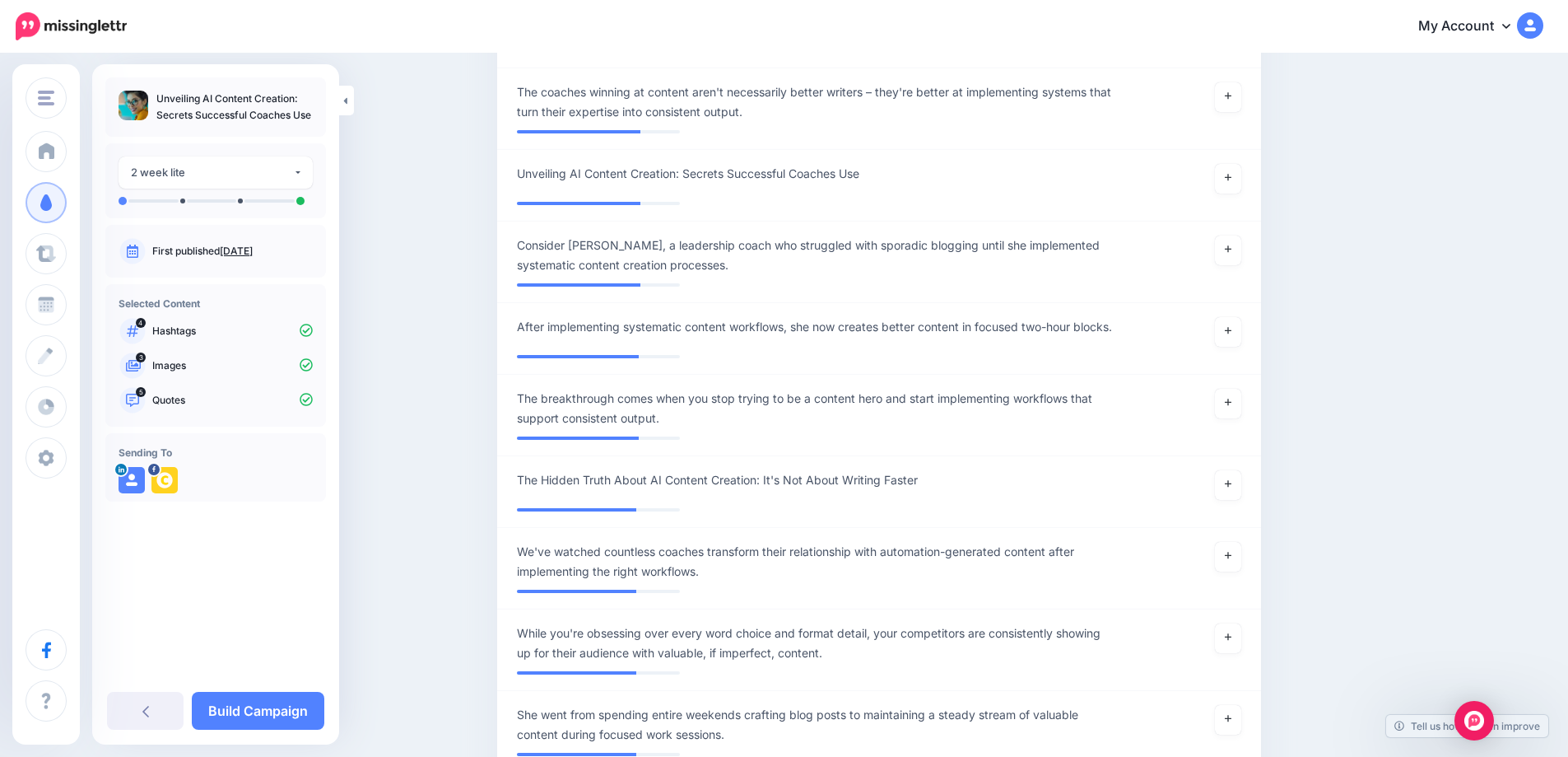
scroll to position [2625, 0]
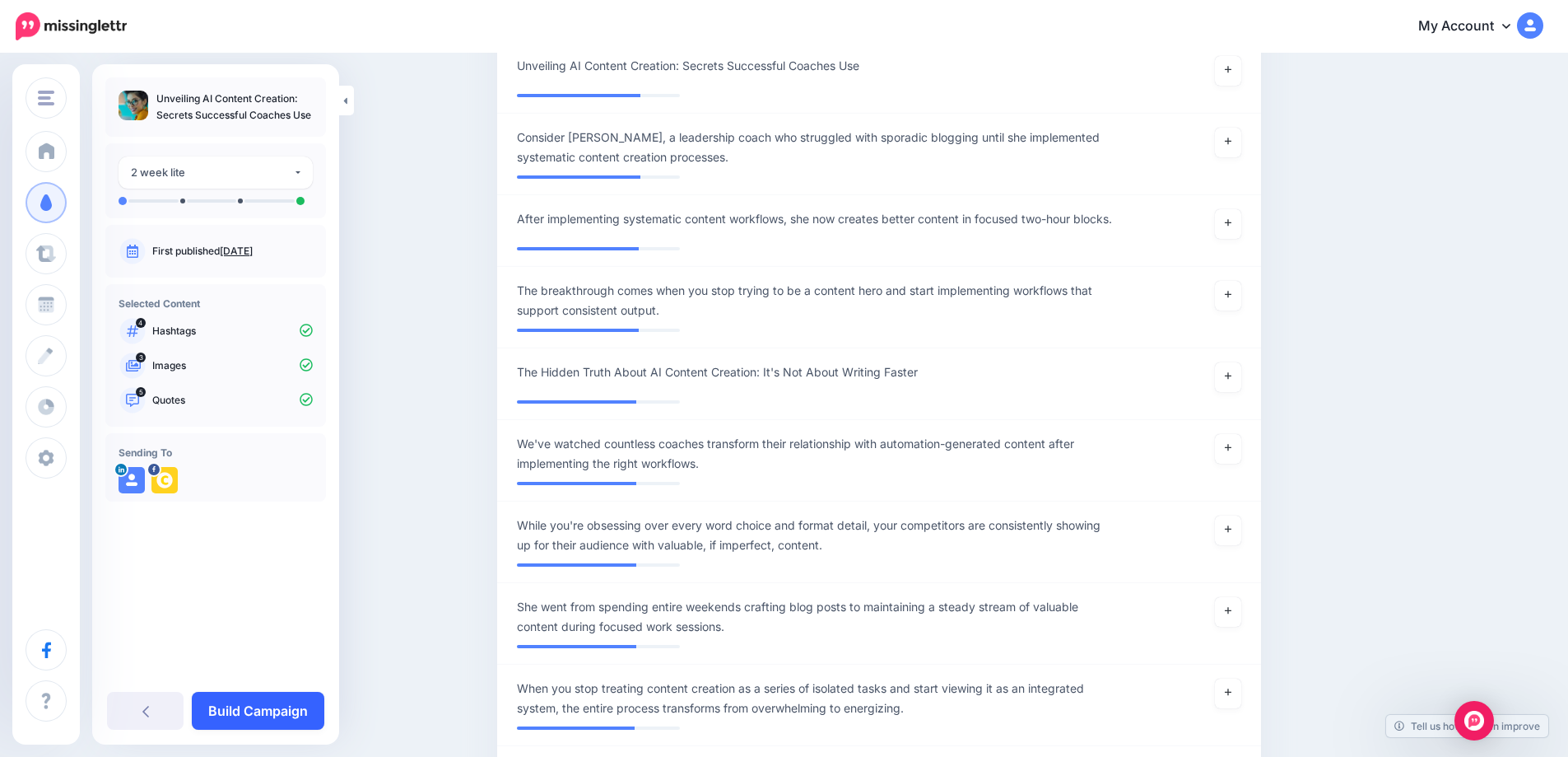
click at [273, 723] on link "Build Campaign" at bounding box center [258, 710] width 133 height 38
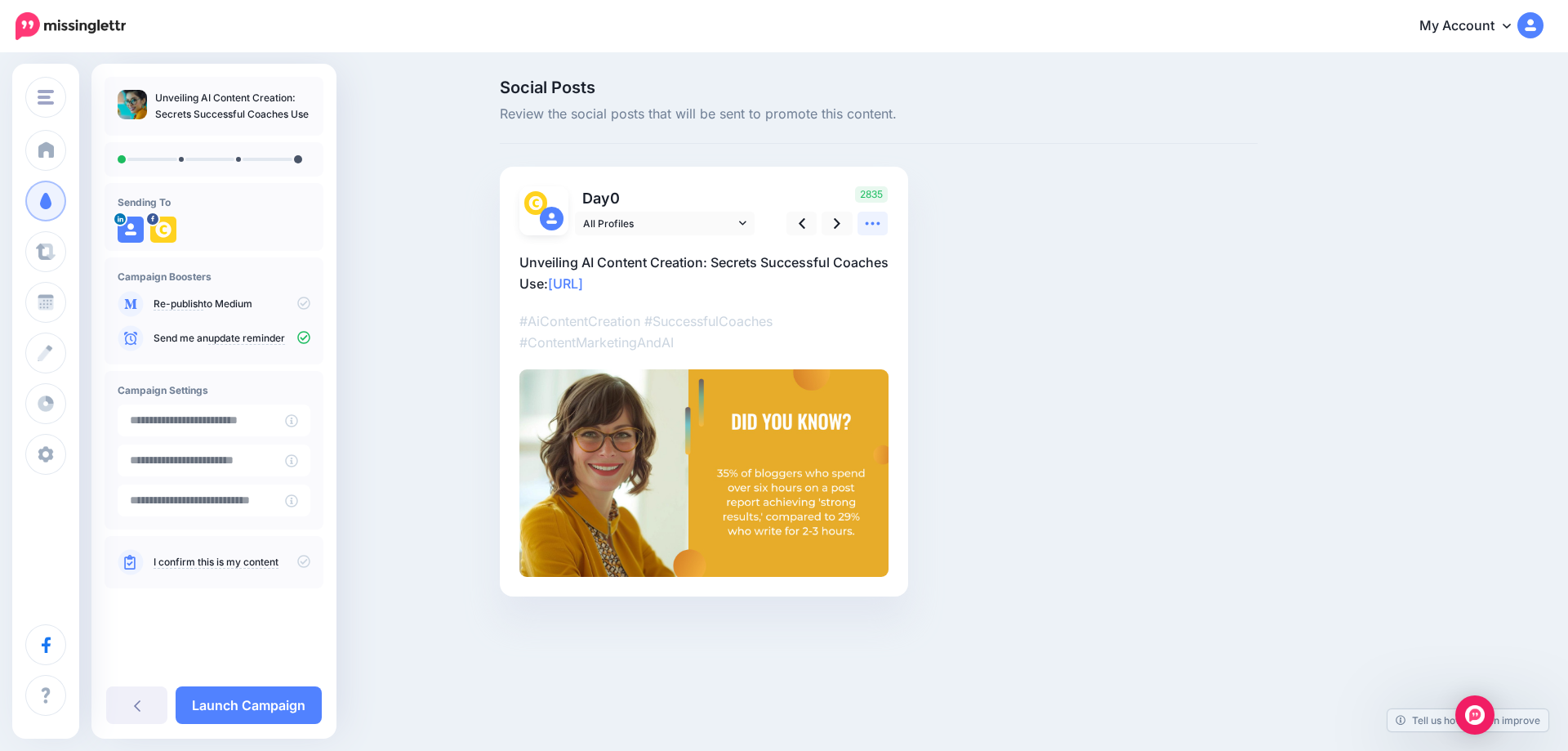
click at [865, 223] on icon at bounding box center [873, 223] width 17 height 17
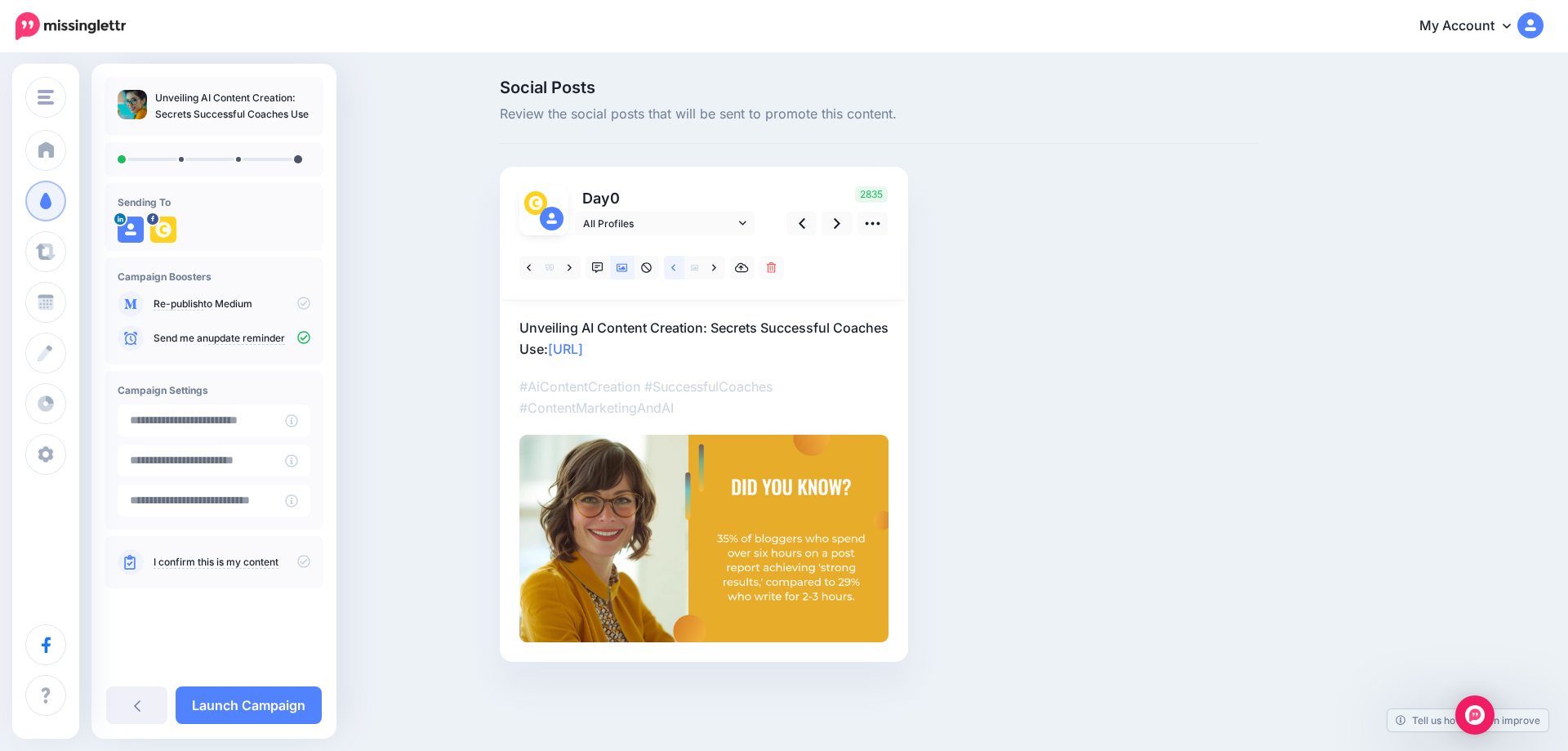
click at [680, 269] on link at bounding box center [675, 268] width 20 height 23
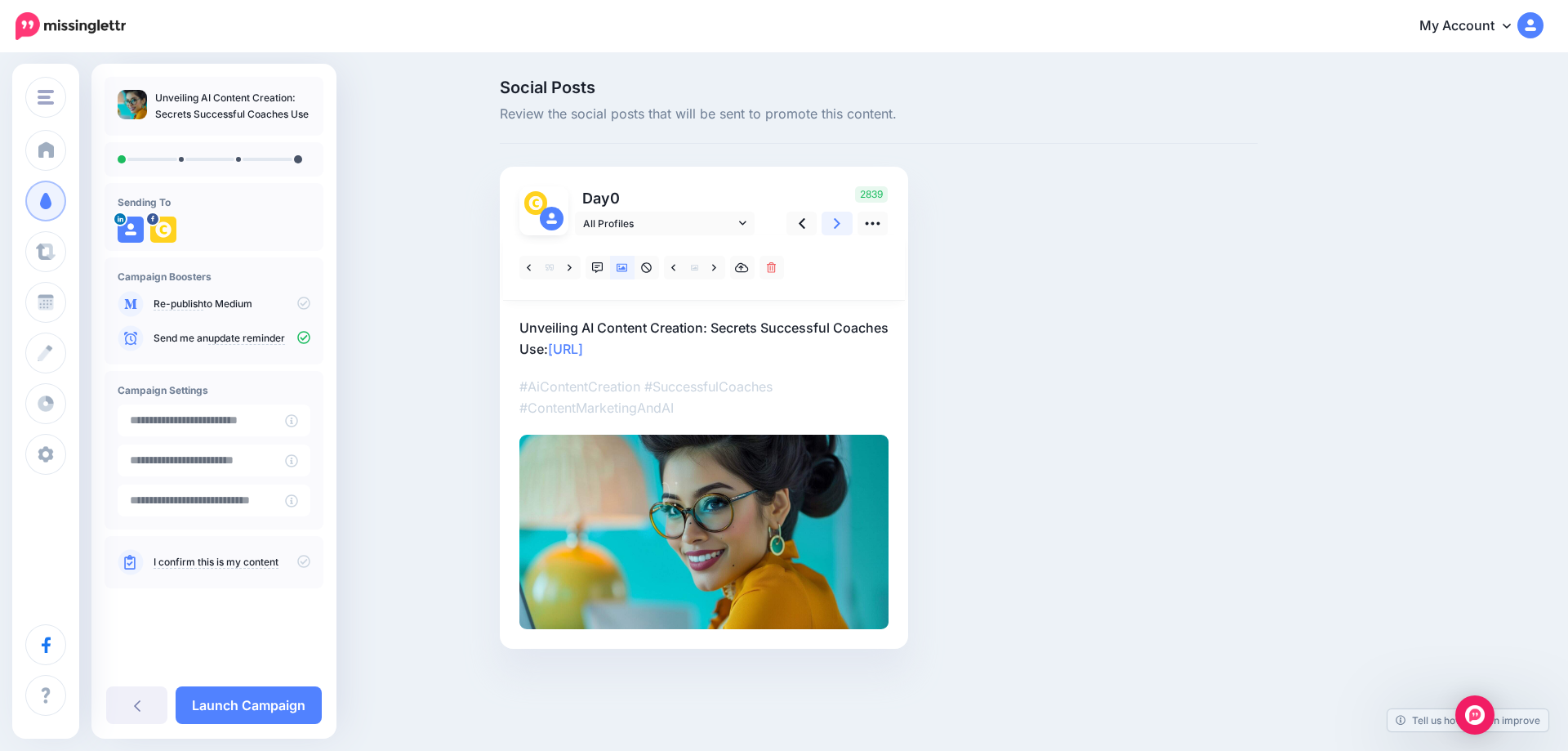
click at [833, 227] on link at bounding box center [836, 223] width 31 height 23
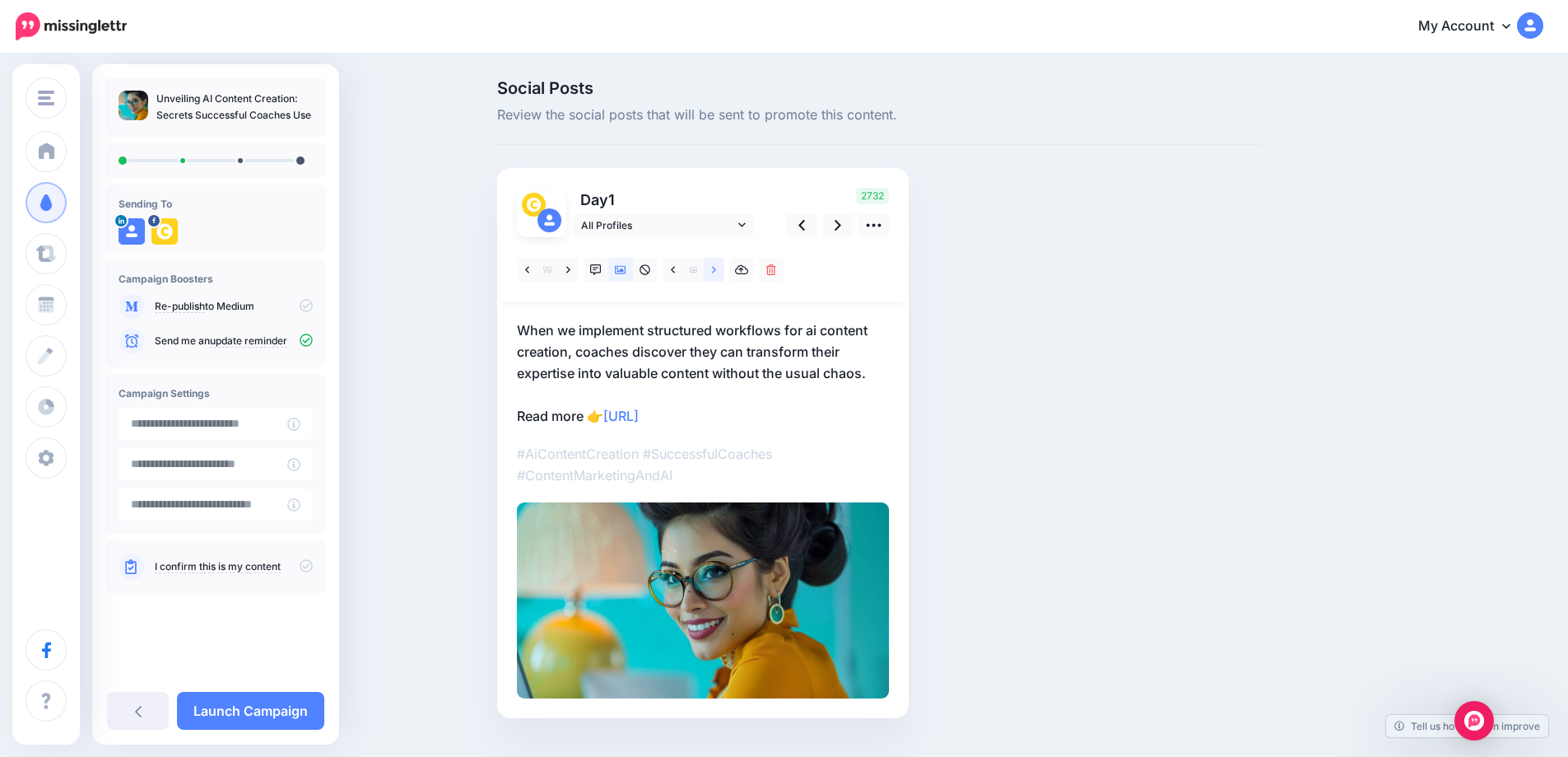
click at [723, 267] on link at bounding box center [713, 270] width 20 height 24
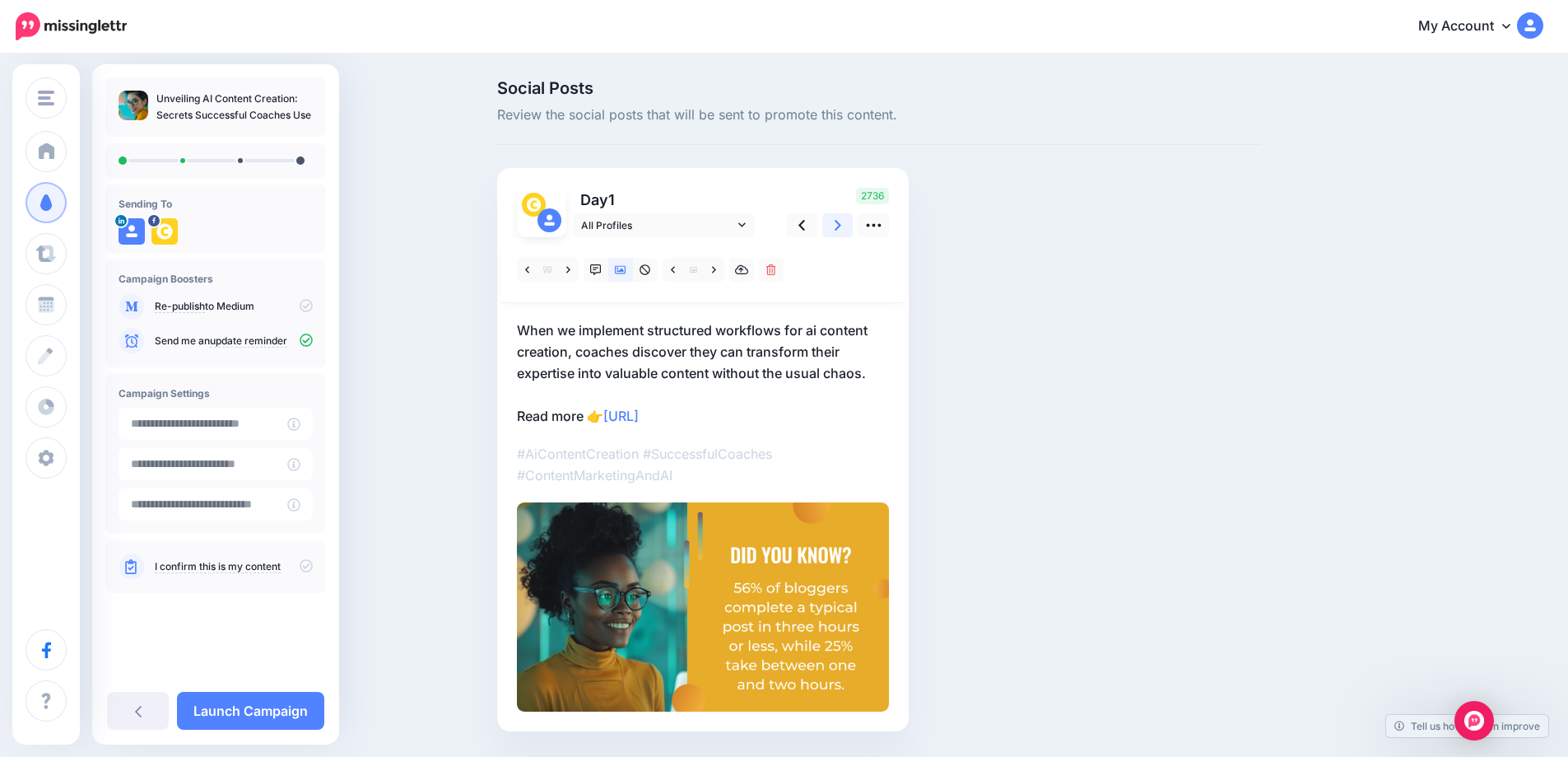
click at [841, 228] on icon at bounding box center [838, 225] width 7 height 17
click at [805, 225] on icon at bounding box center [801, 225] width 7 height 17
click at [841, 228] on icon at bounding box center [838, 225] width 7 height 17
click at [805, 227] on icon at bounding box center [801, 225] width 7 height 11
click at [832, 226] on link at bounding box center [838, 225] width 31 height 24
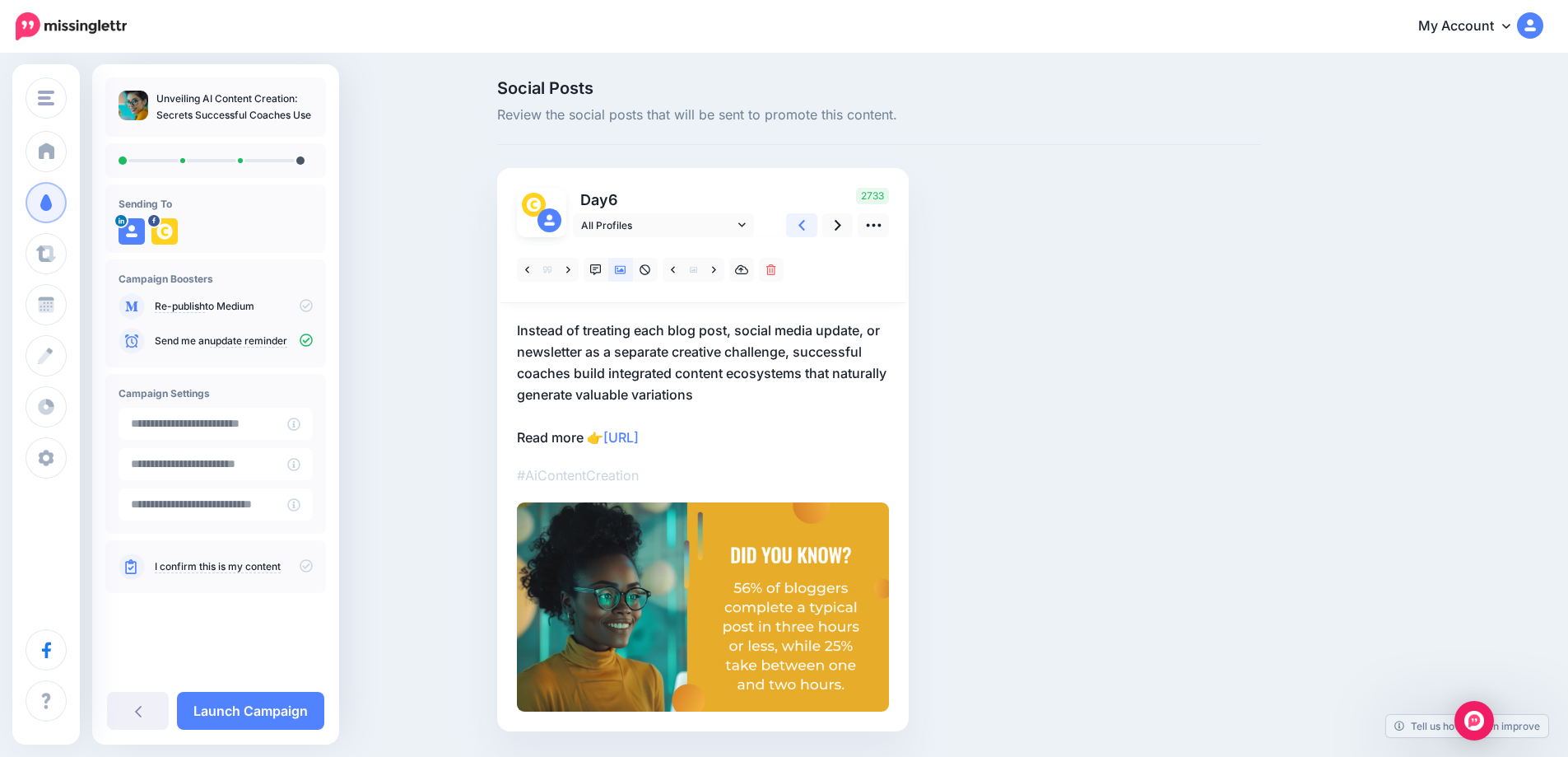
click at [811, 228] on link at bounding box center [801, 225] width 31 height 24
click at [836, 228] on link at bounding box center [838, 225] width 31 height 24
click at [716, 272] on icon at bounding box center [713, 271] width 4 height 12
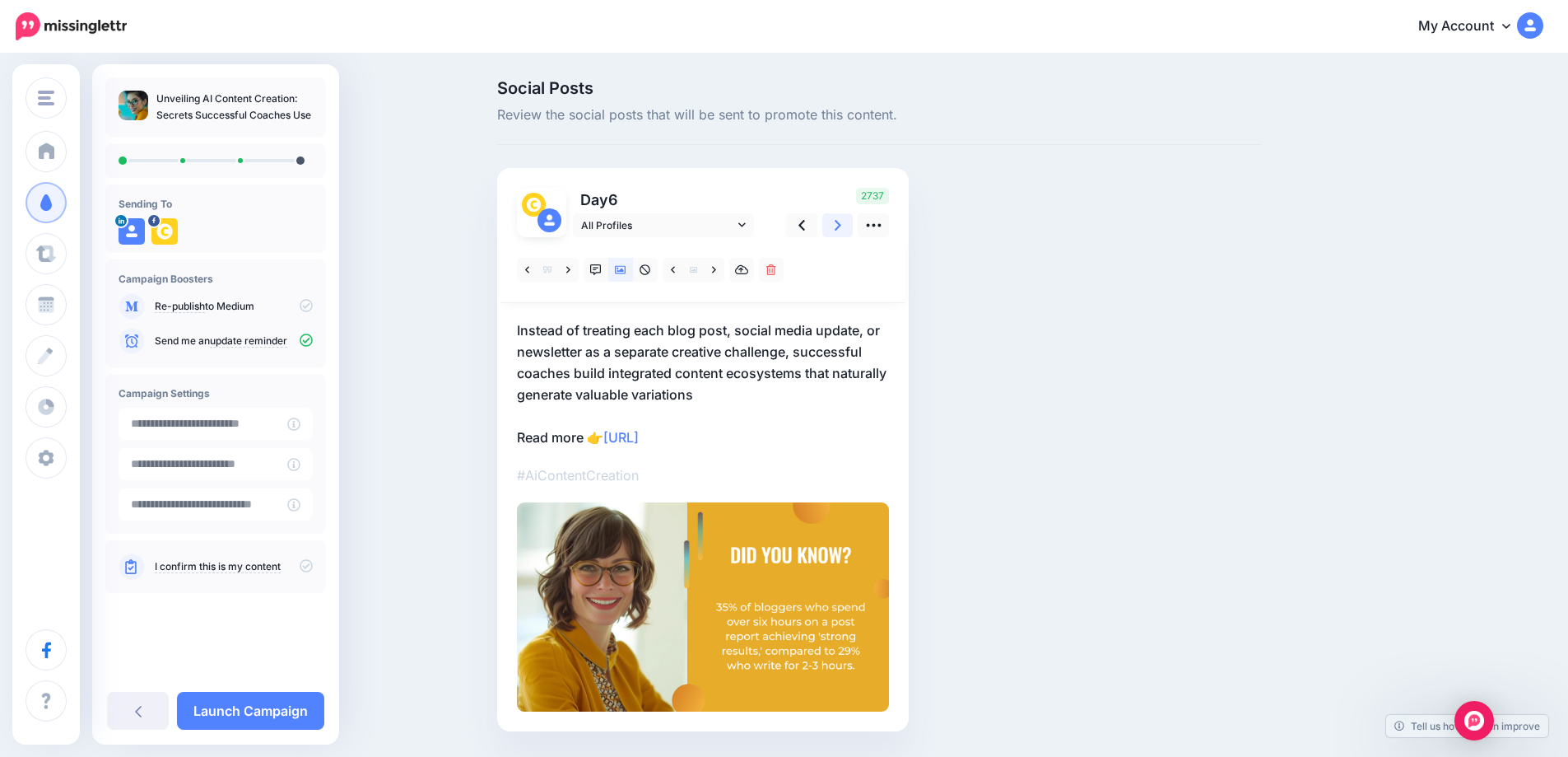
click at [850, 222] on link at bounding box center [838, 225] width 31 height 24
click at [724, 272] on link at bounding box center [713, 270] width 20 height 24
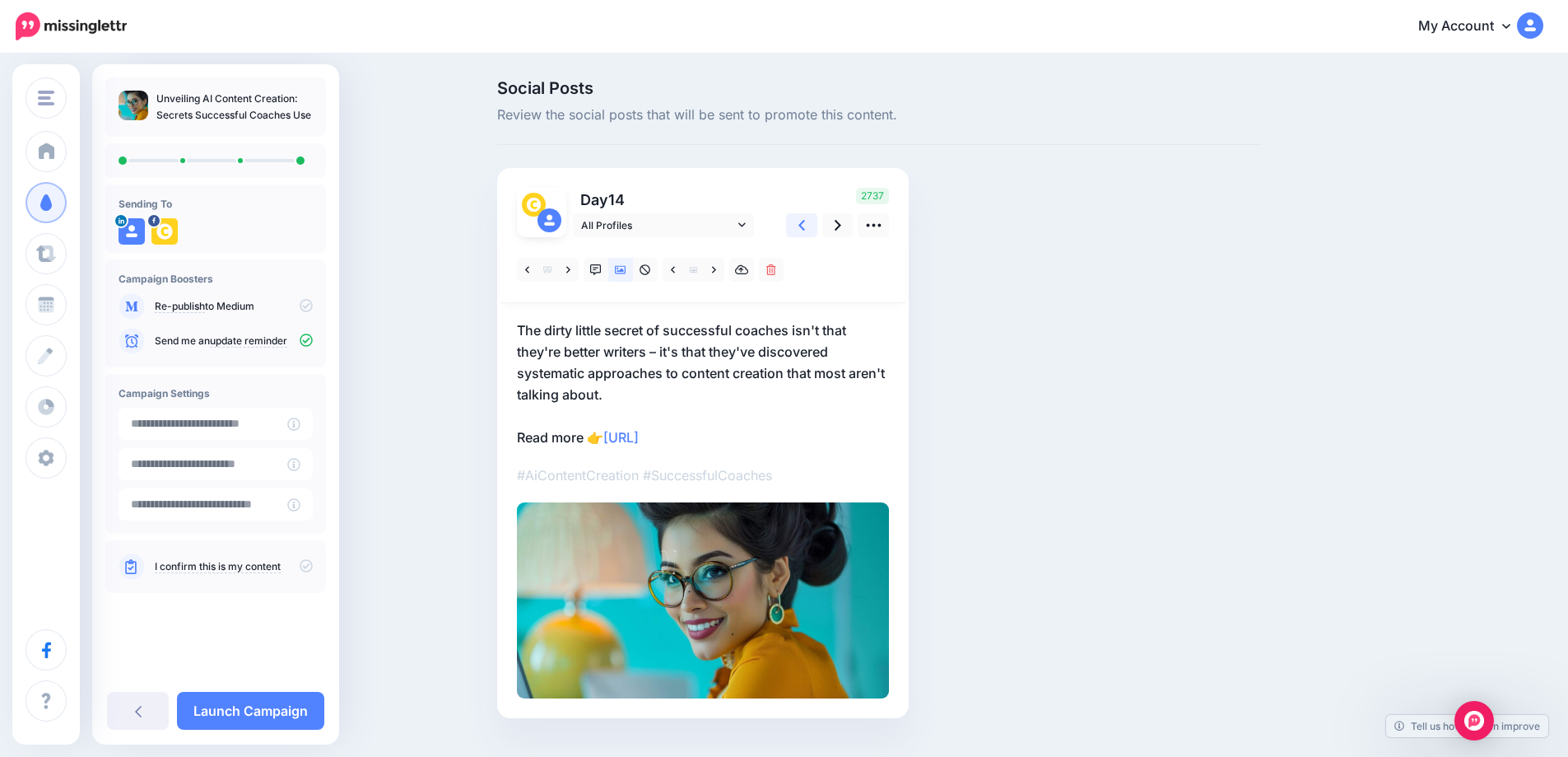
click at [805, 223] on icon at bounding box center [801, 225] width 7 height 11
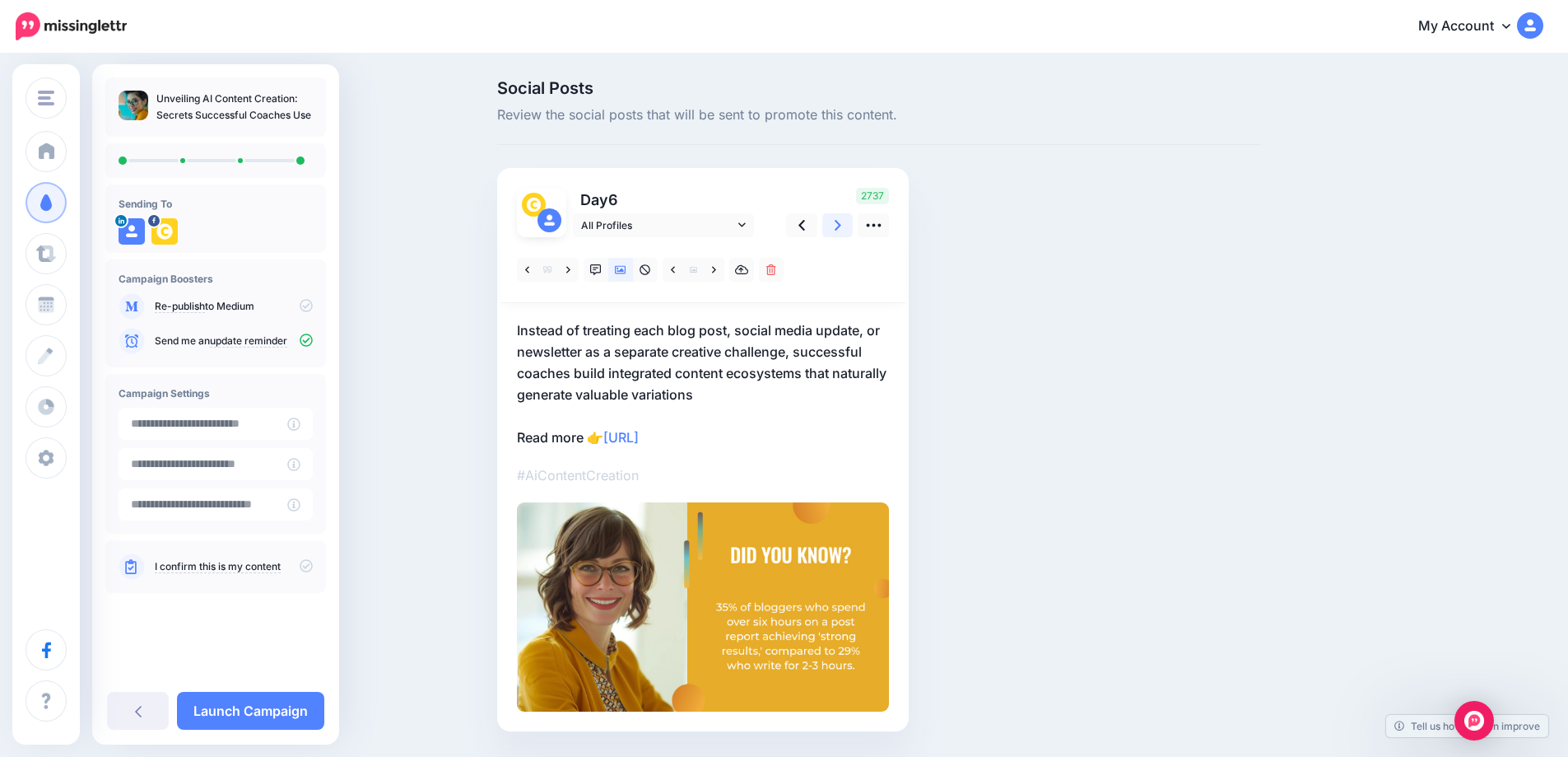
click at [848, 228] on link at bounding box center [838, 225] width 31 height 24
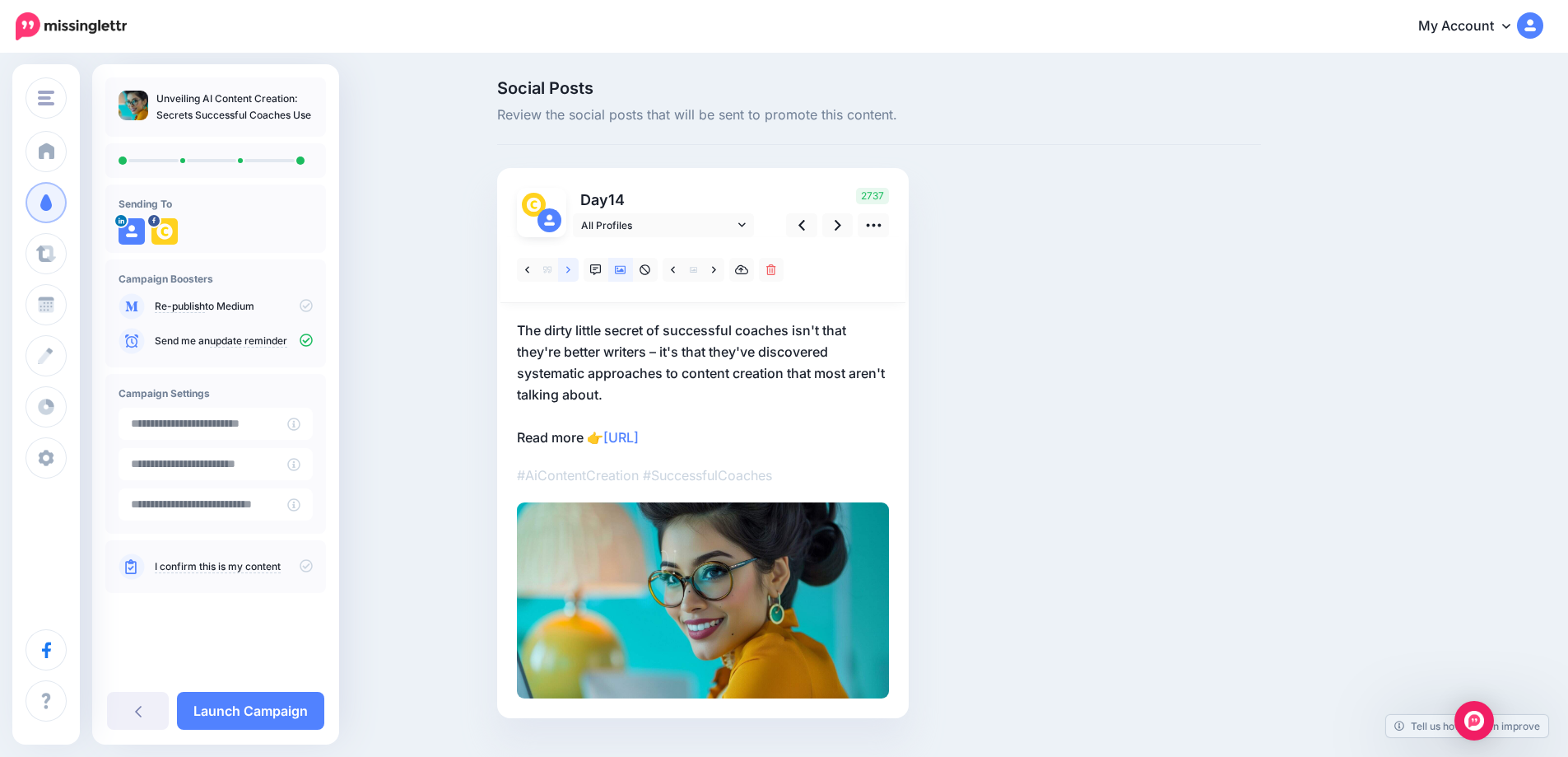
click at [570, 267] on link at bounding box center [568, 270] width 20 height 24
click at [577, 271] on link at bounding box center [568, 270] width 20 height 24
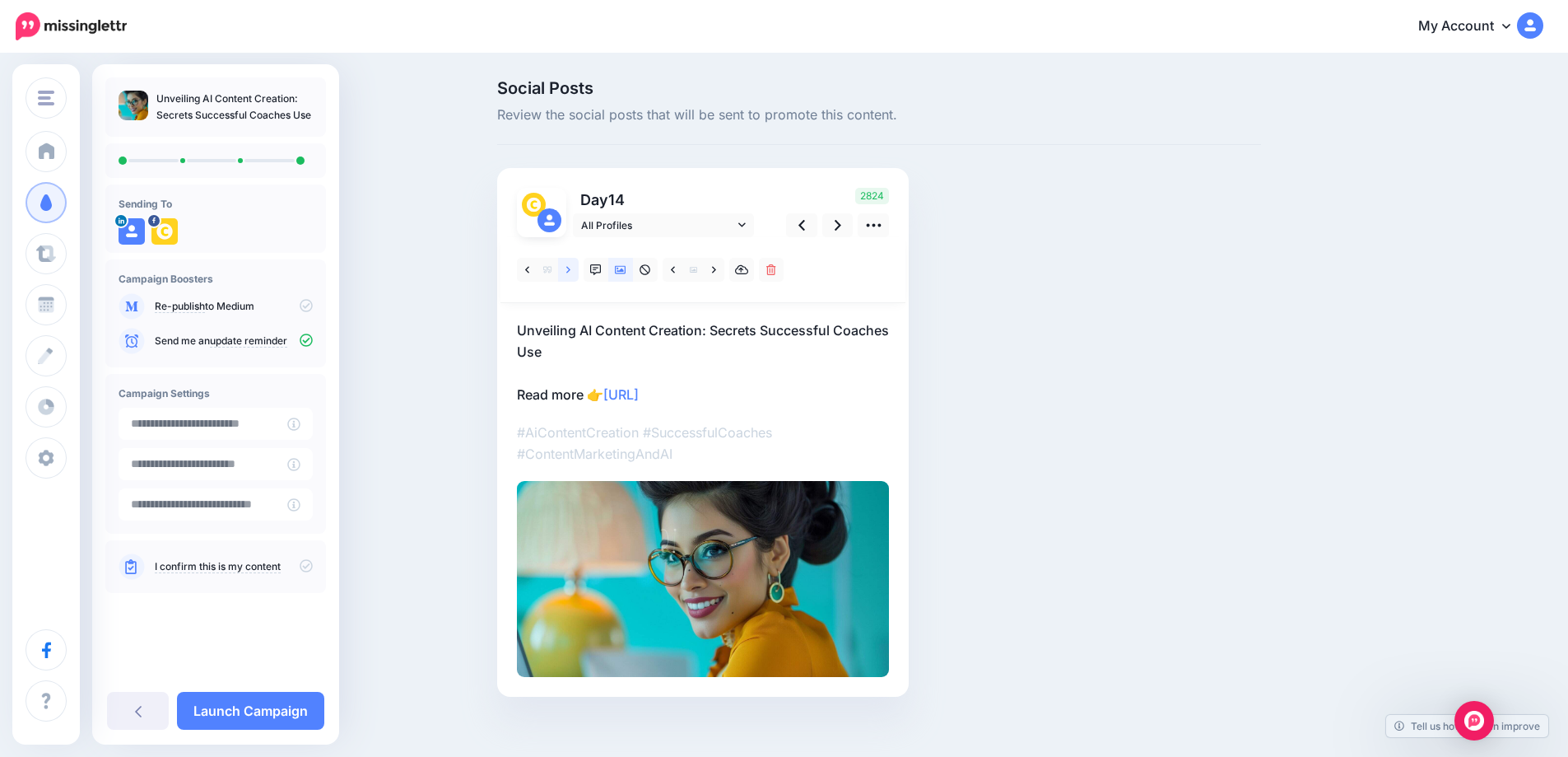
click at [577, 271] on link at bounding box center [568, 270] width 20 height 24
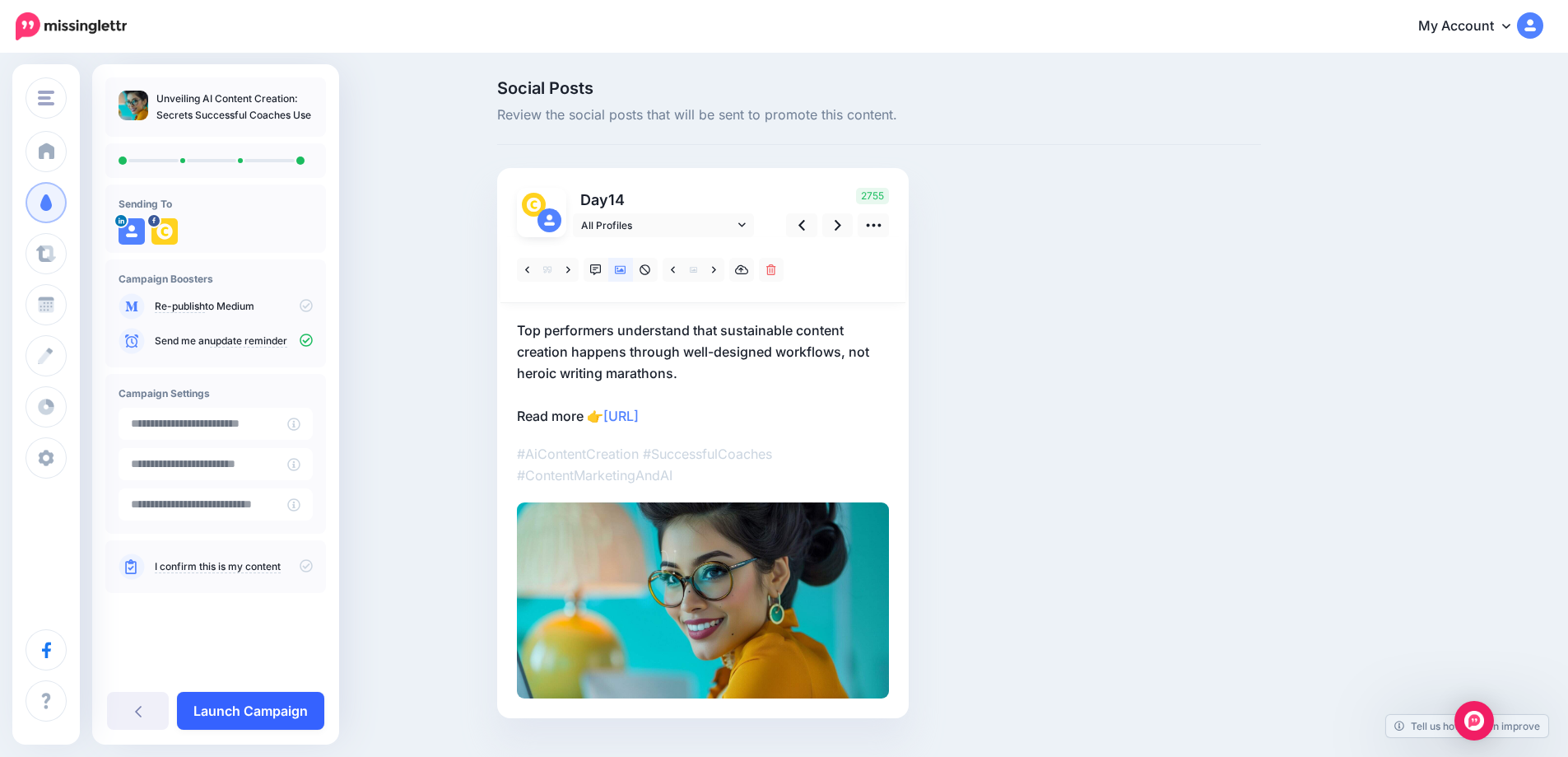
click at [240, 710] on link "Launch Campaign" at bounding box center [250, 710] width 147 height 38
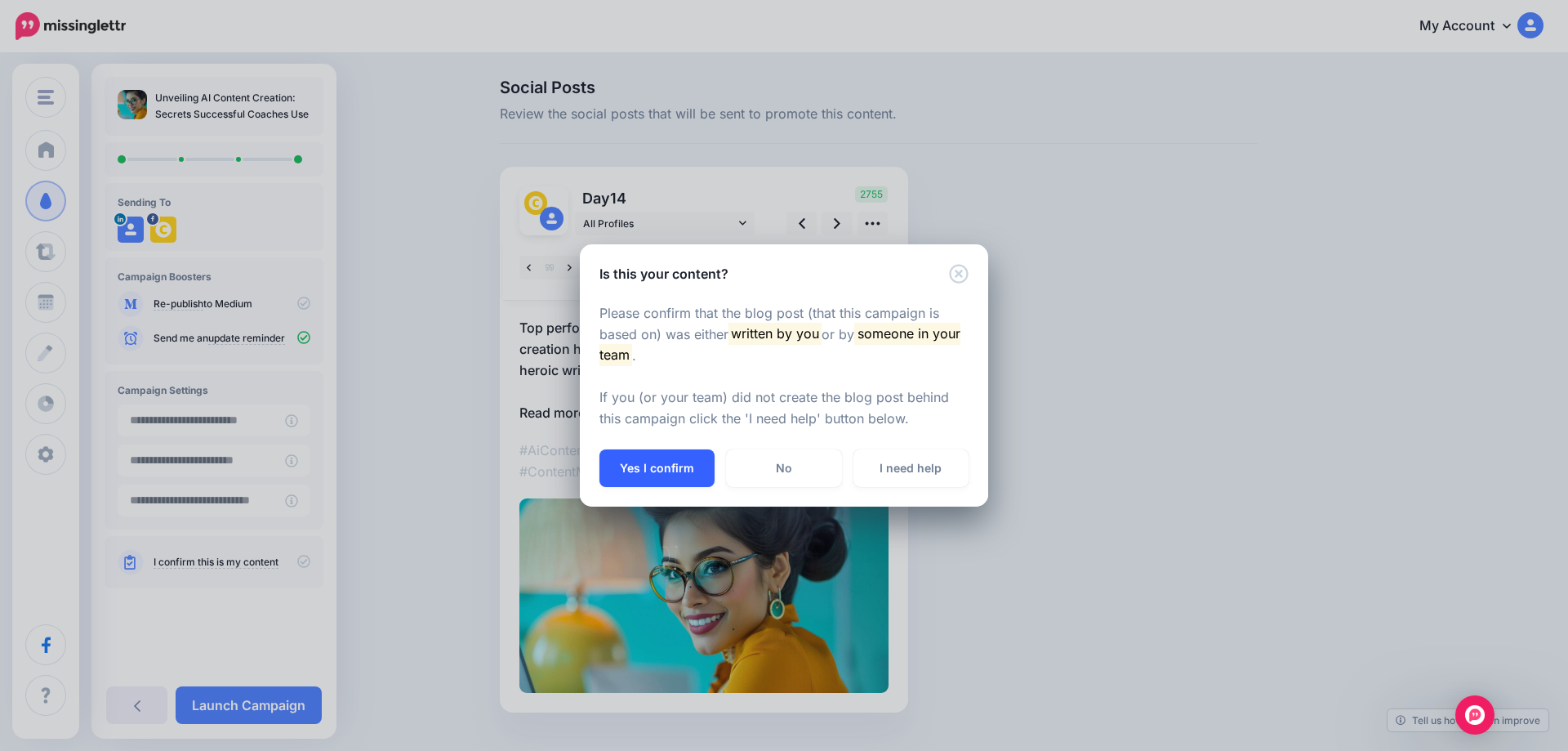
click at [682, 468] on button "Yes I confirm" at bounding box center [657, 467] width 115 height 38
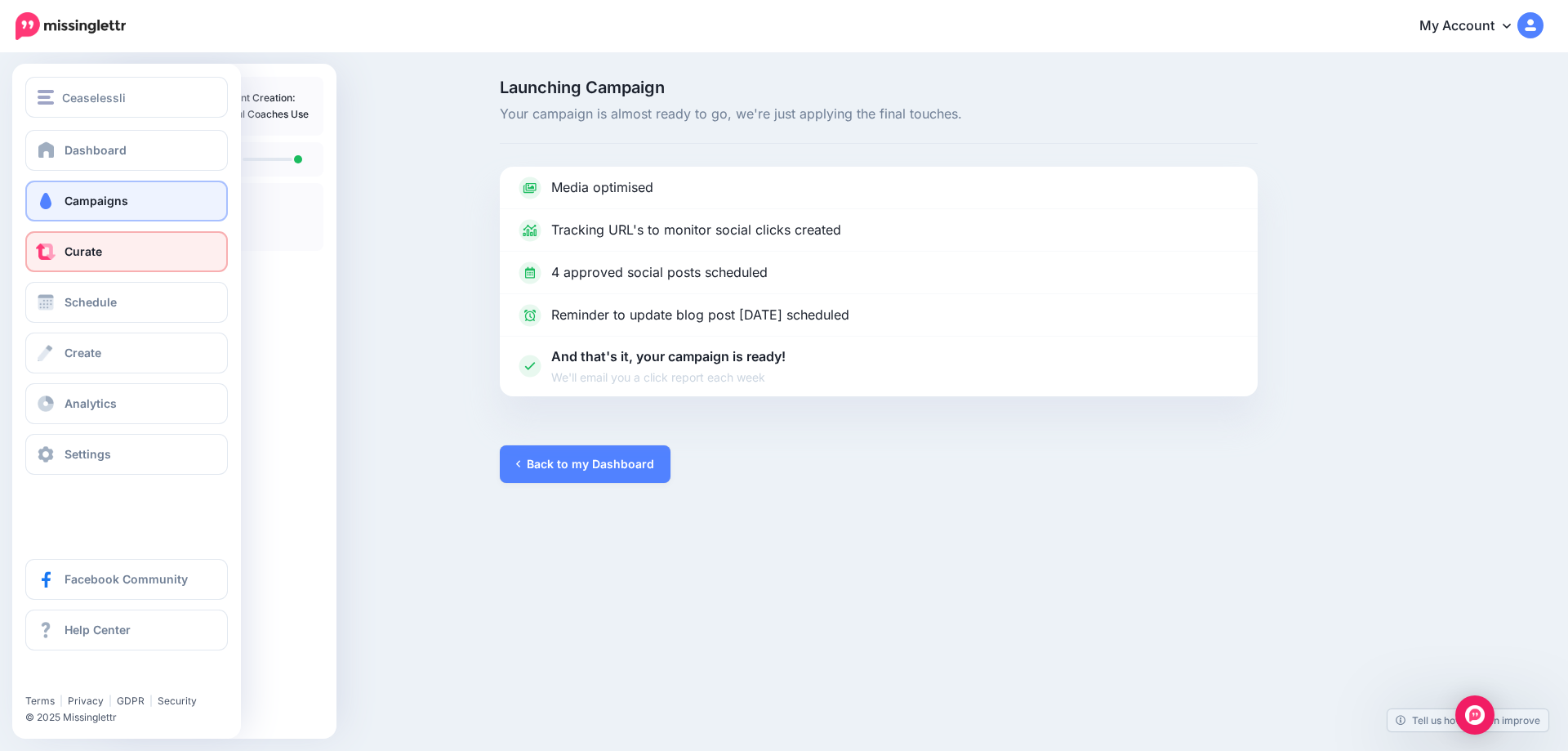
click at [60, 256] on link "Curate" at bounding box center [126, 252] width 202 height 41
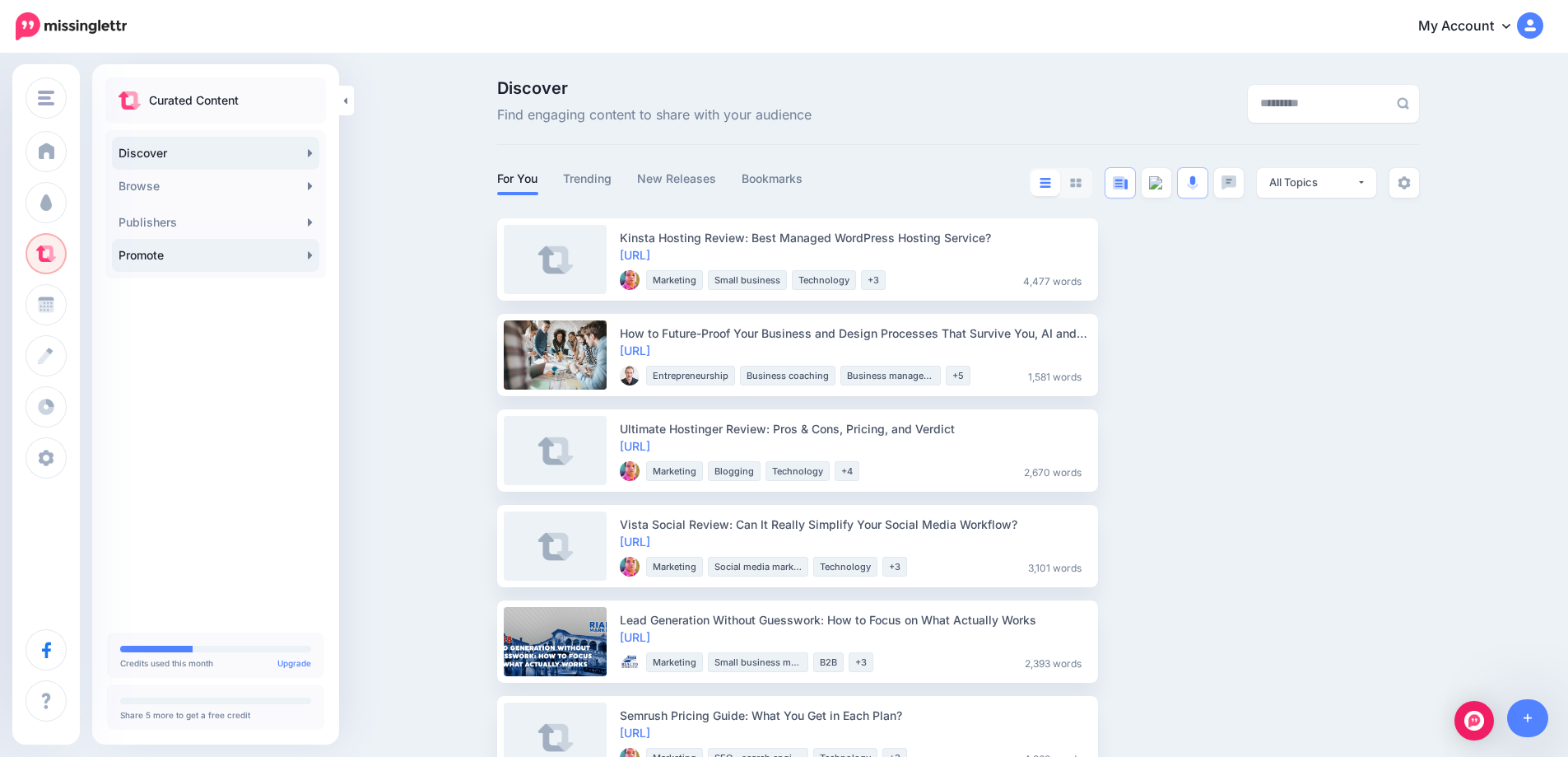
click at [305, 251] on link "Promote" at bounding box center [215, 255] width 207 height 33
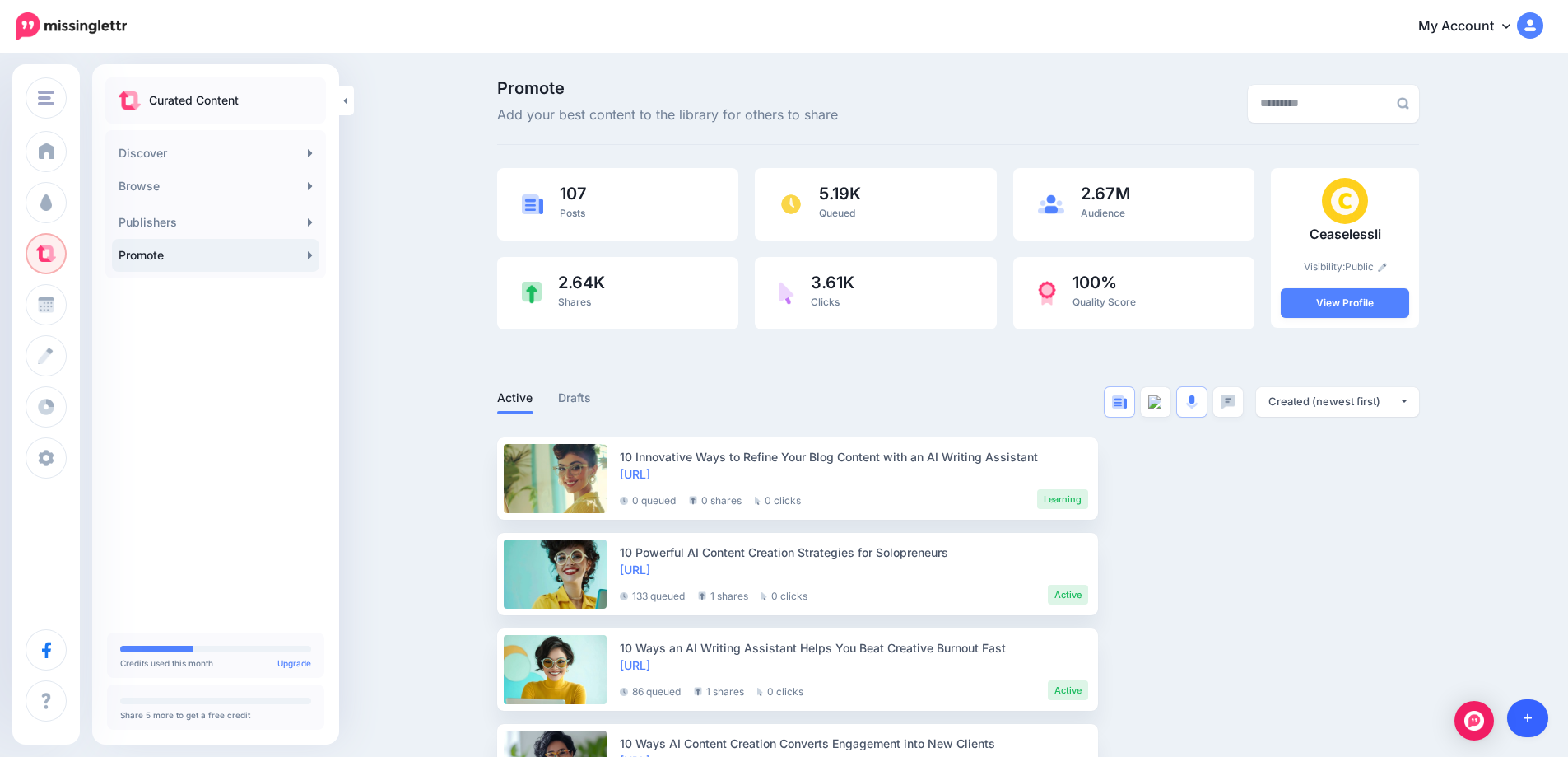
click at [1526, 717] on icon at bounding box center [1527, 718] width 9 height 12
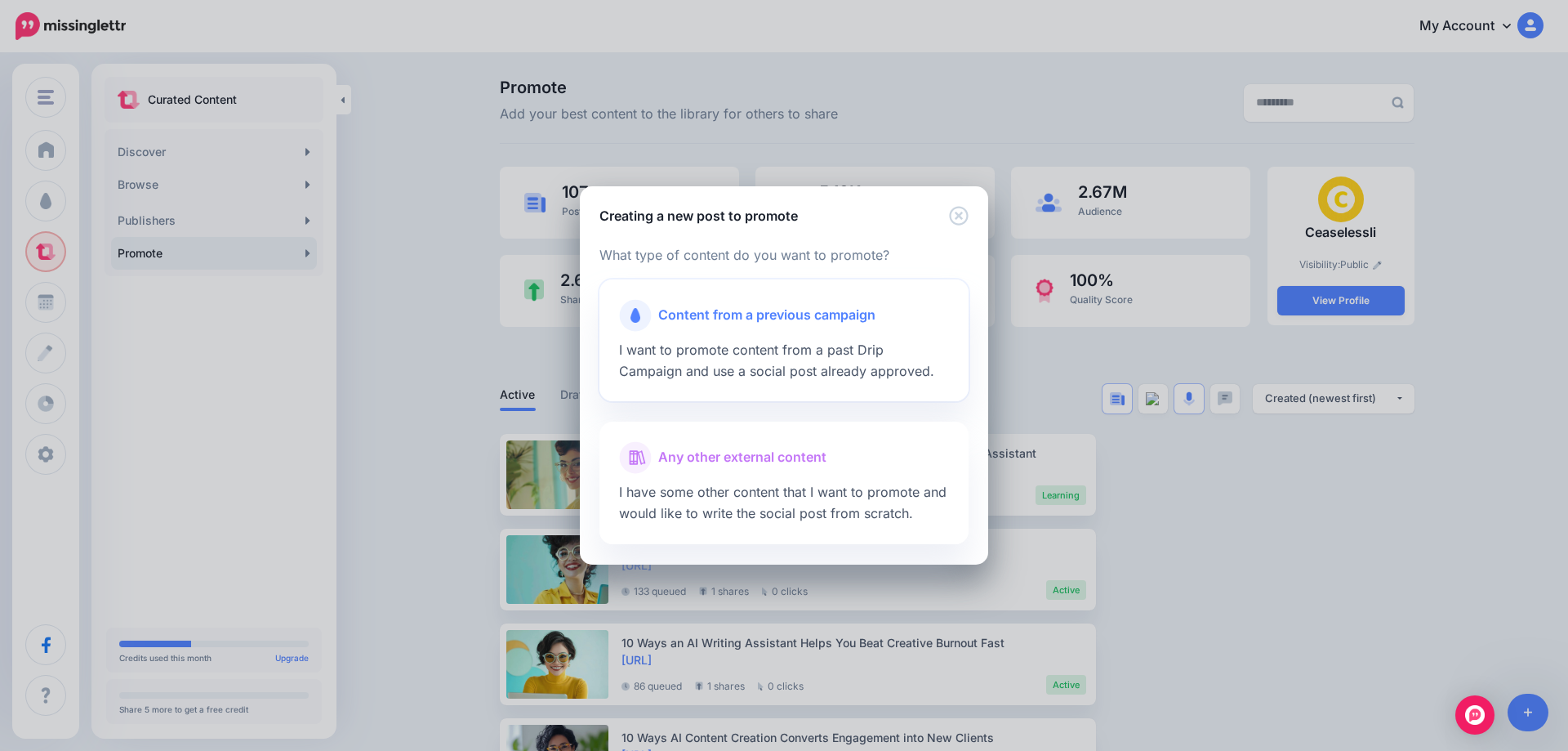
click at [674, 325] on span "Content from a previous campaign" at bounding box center [767, 315] width 217 height 21
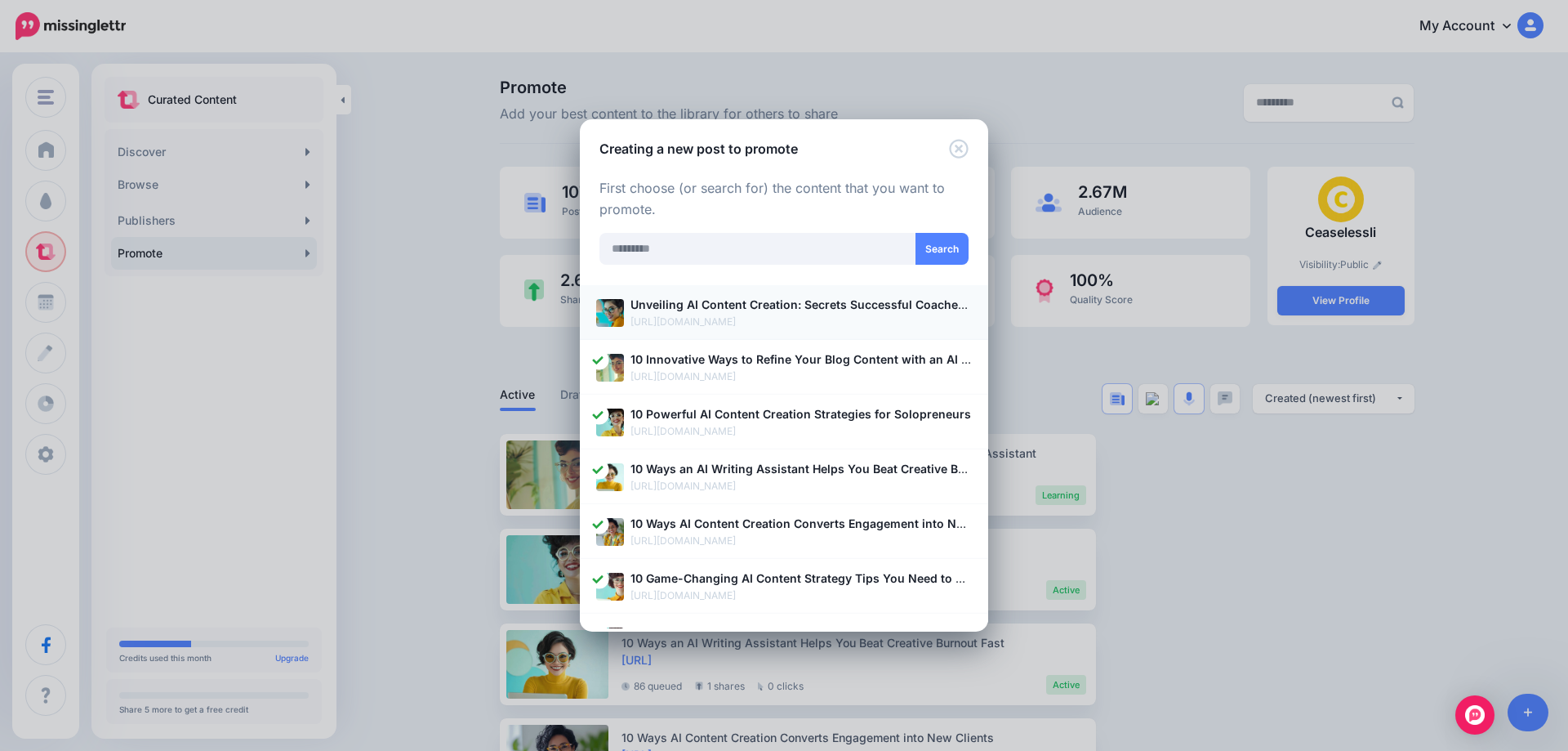
click at [742, 320] on p "[URL][DOMAIN_NAME]" at bounding box center [801, 321] width 341 height 16
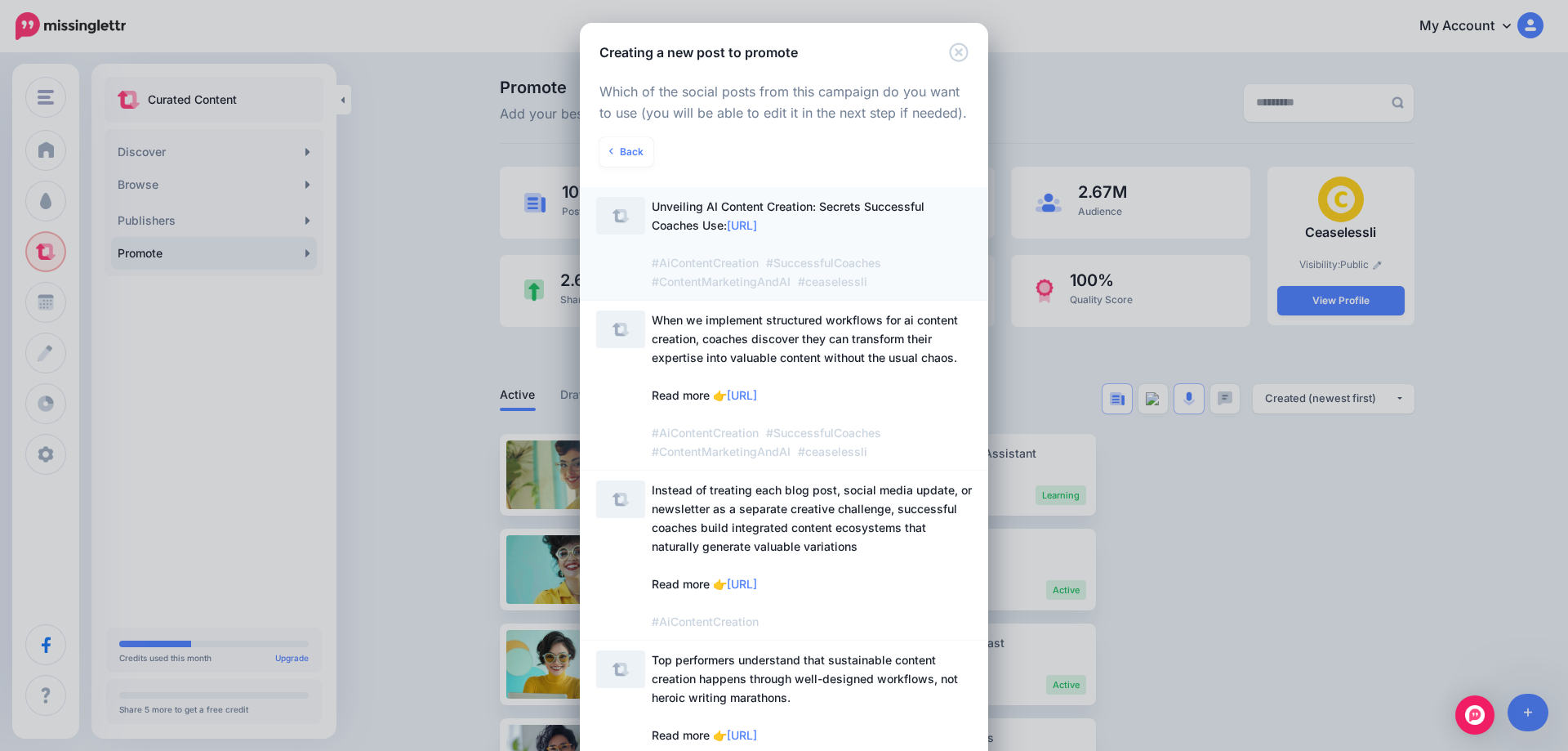
click at [721, 227] on span "Unveiling AI Content Creation: Secrets Successful Coaches Use: https://lttr.ai/…" at bounding box center [788, 244] width 273 height 89
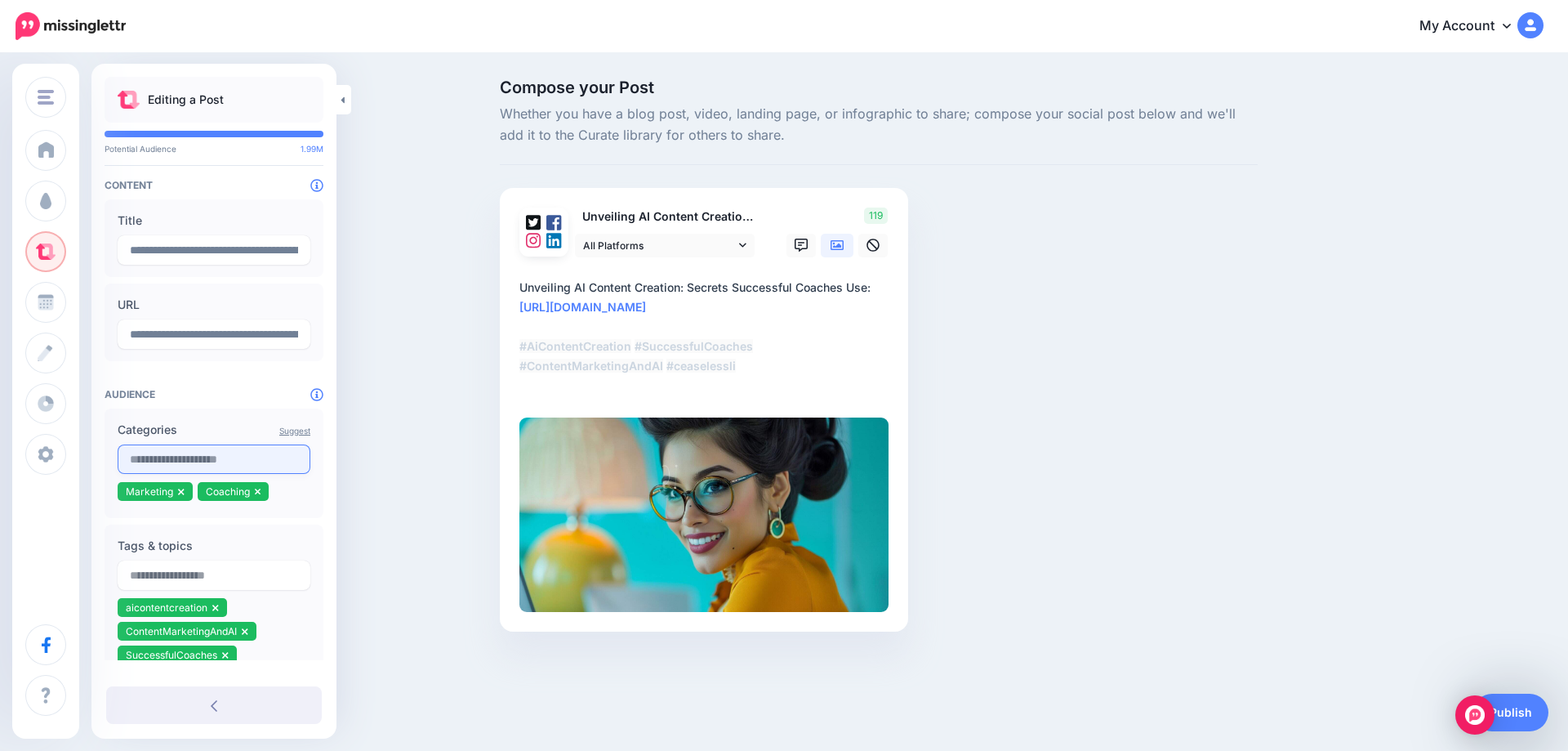
click at [201, 456] on input "text" at bounding box center [214, 459] width 193 height 29
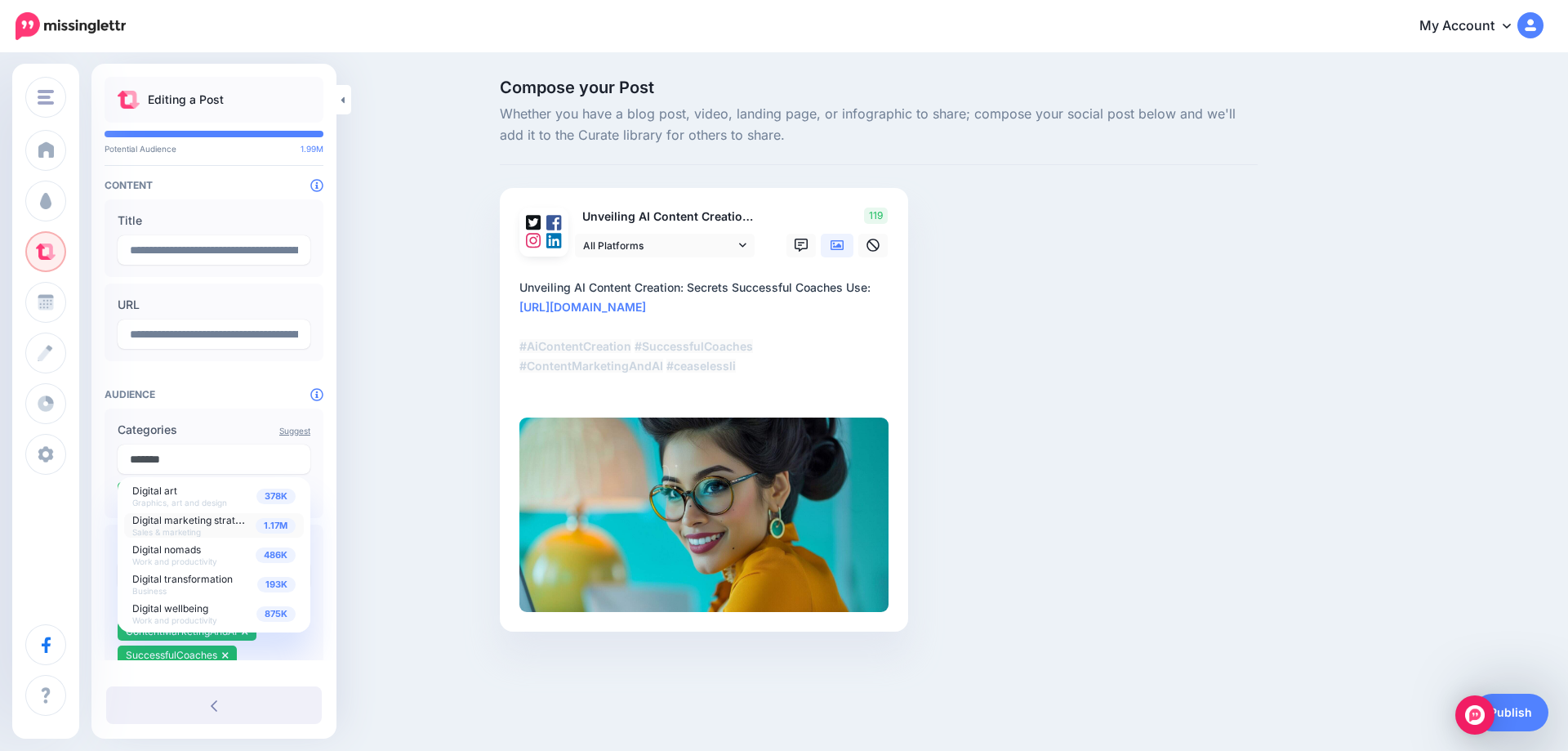
type input "*******"
click at [274, 524] on span "1.17M" at bounding box center [276, 525] width 40 height 15
click at [456, 442] on div "Compose your Post Whether you have a blog post, video, landing page, or infogra…" at bounding box center [784, 379] width 1568 height 650
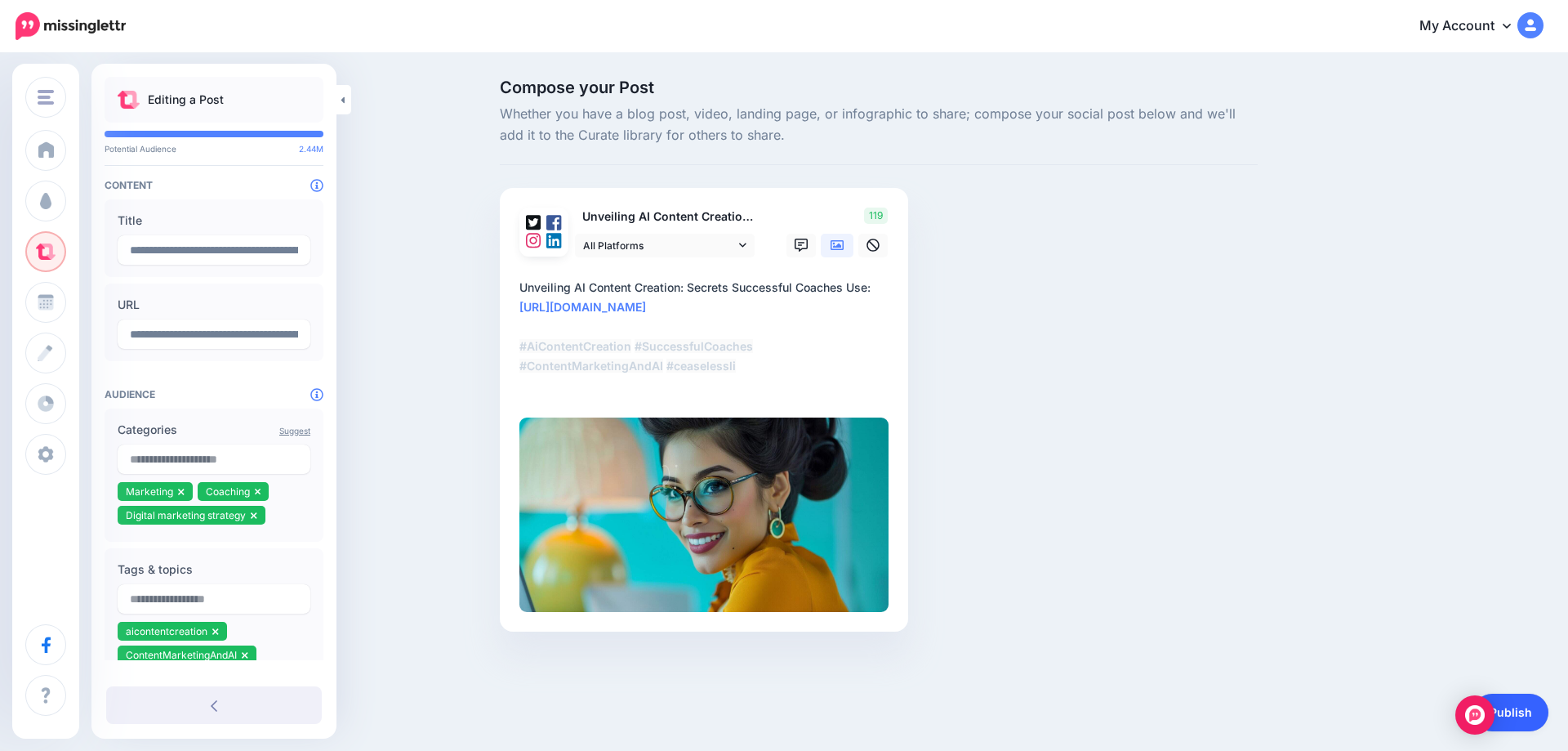
click at [1524, 709] on link "Publish" at bounding box center [1511, 712] width 76 height 38
